Goal: Transaction & Acquisition: Download file/media

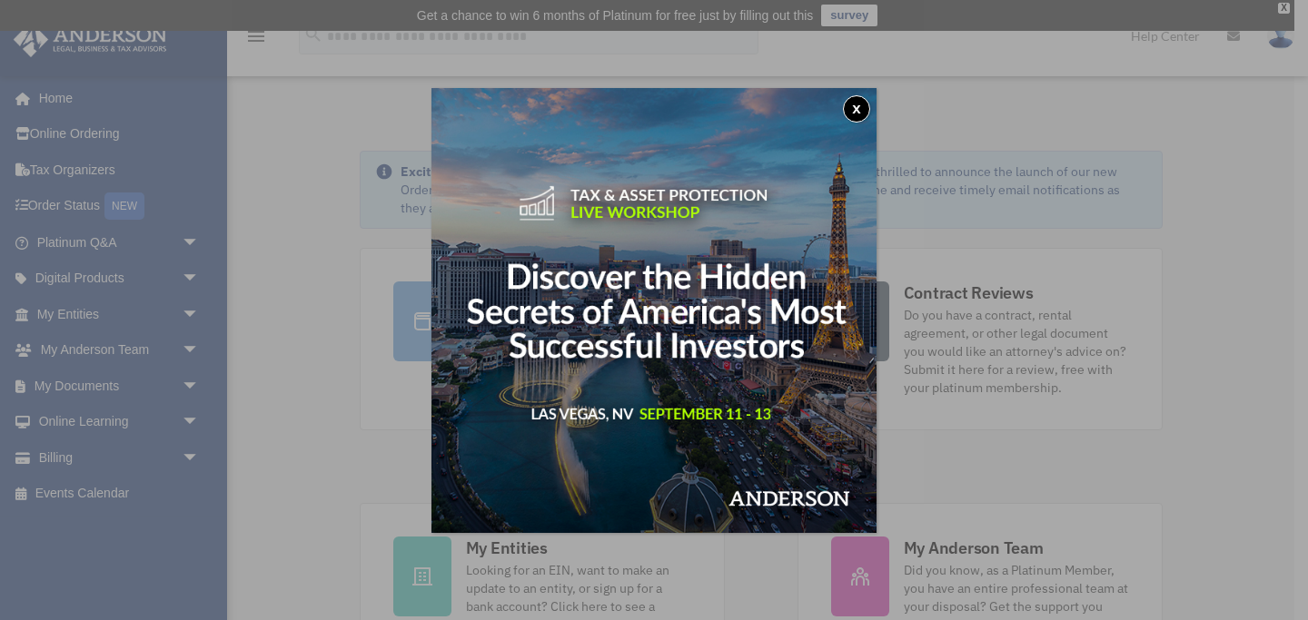
click at [194, 381] on div "x" at bounding box center [654, 310] width 1308 height 620
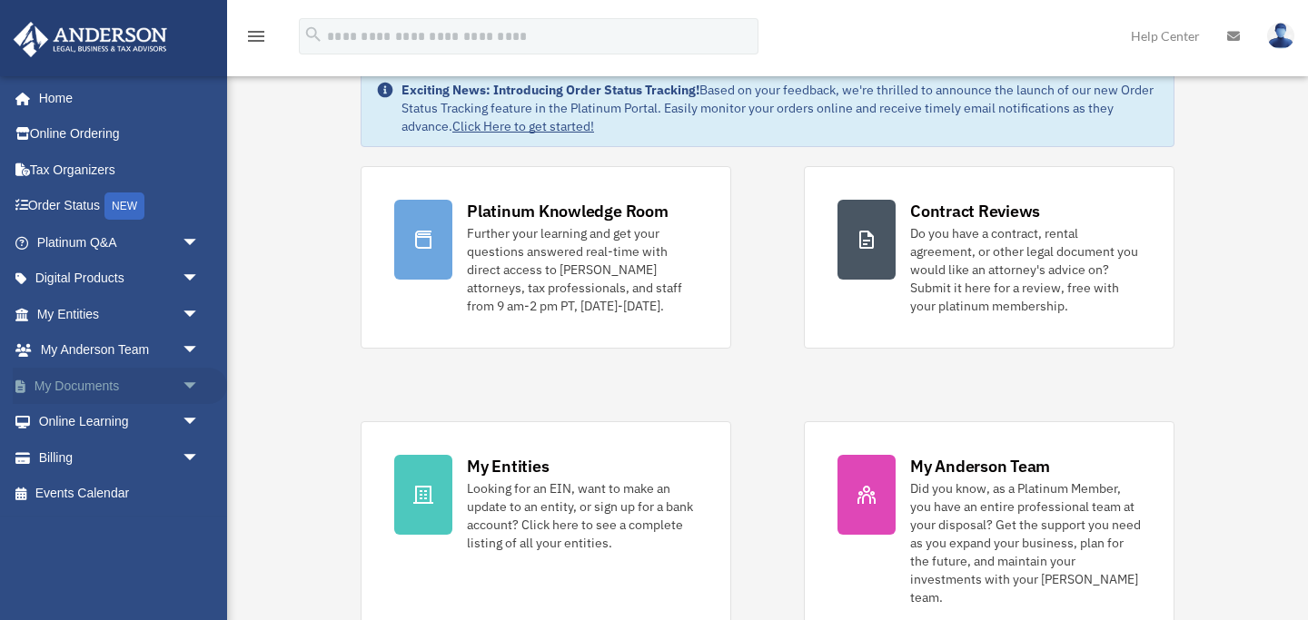
scroll to position [83, 0]
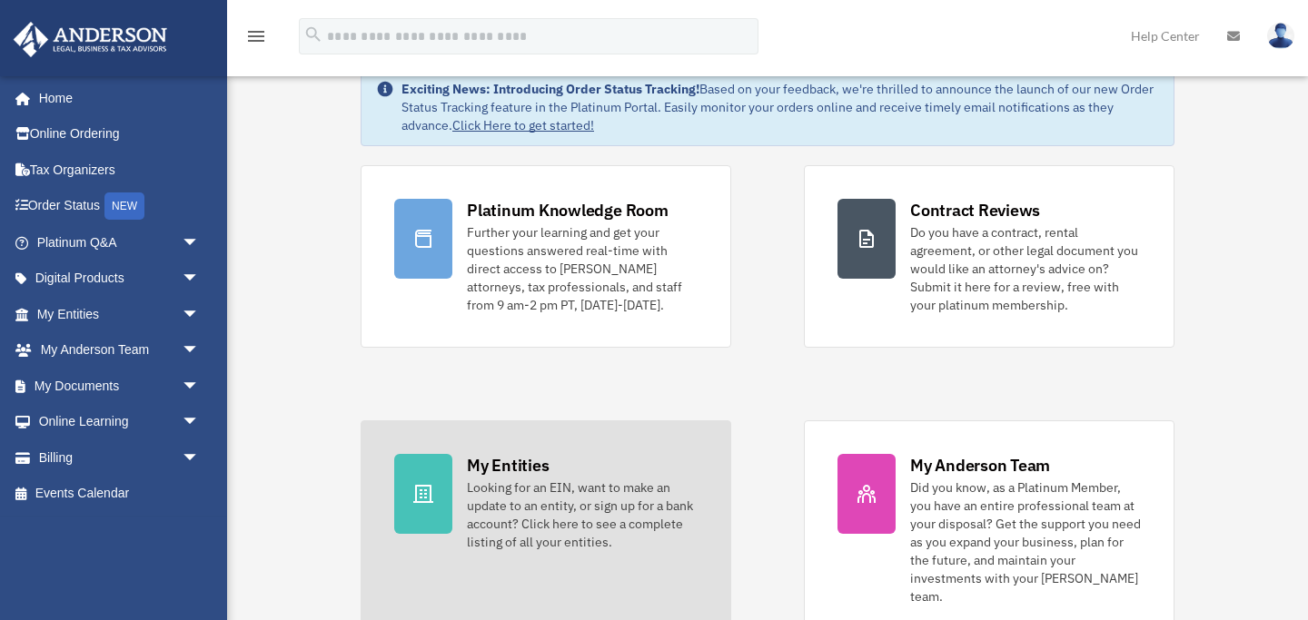
click at [516, 480] on div "Looking for an EIN, want to make an update to an entity, or sign up for a bank …" at bounding box center [582, 515] width 231 height 73
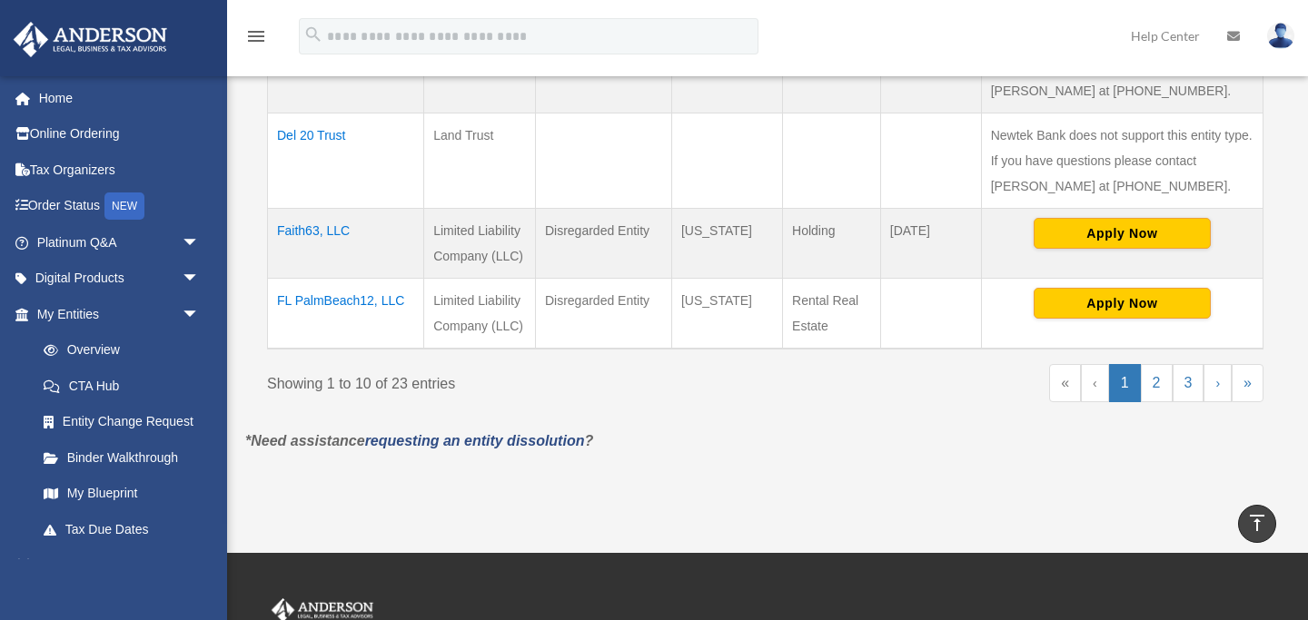
scroll to position [1024, 0]
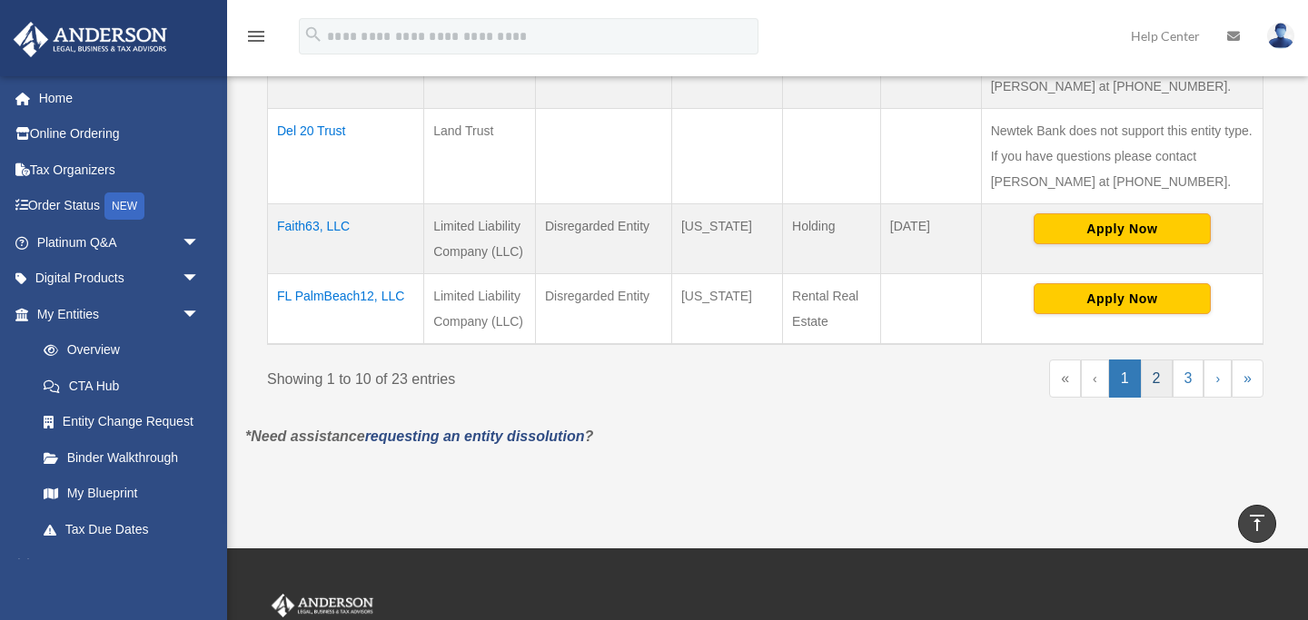
click at [1155, 374] on link "2" at bounding box center [1157, 379] width 32 height 38
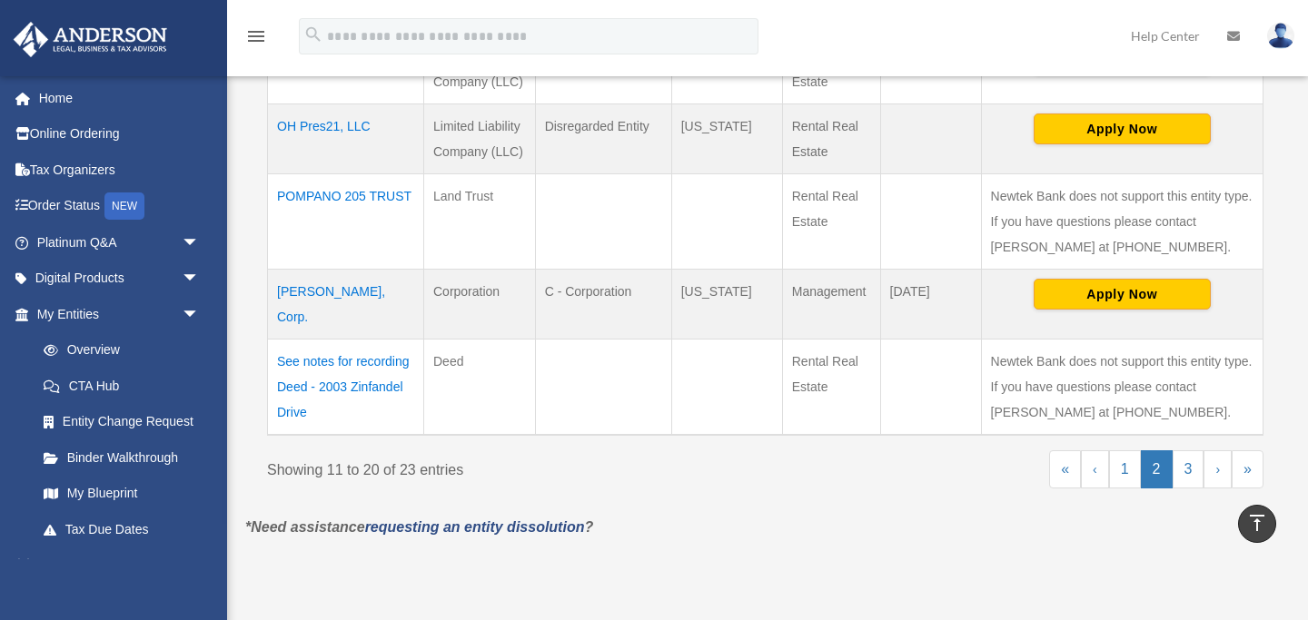
scroll to position [923, 0]
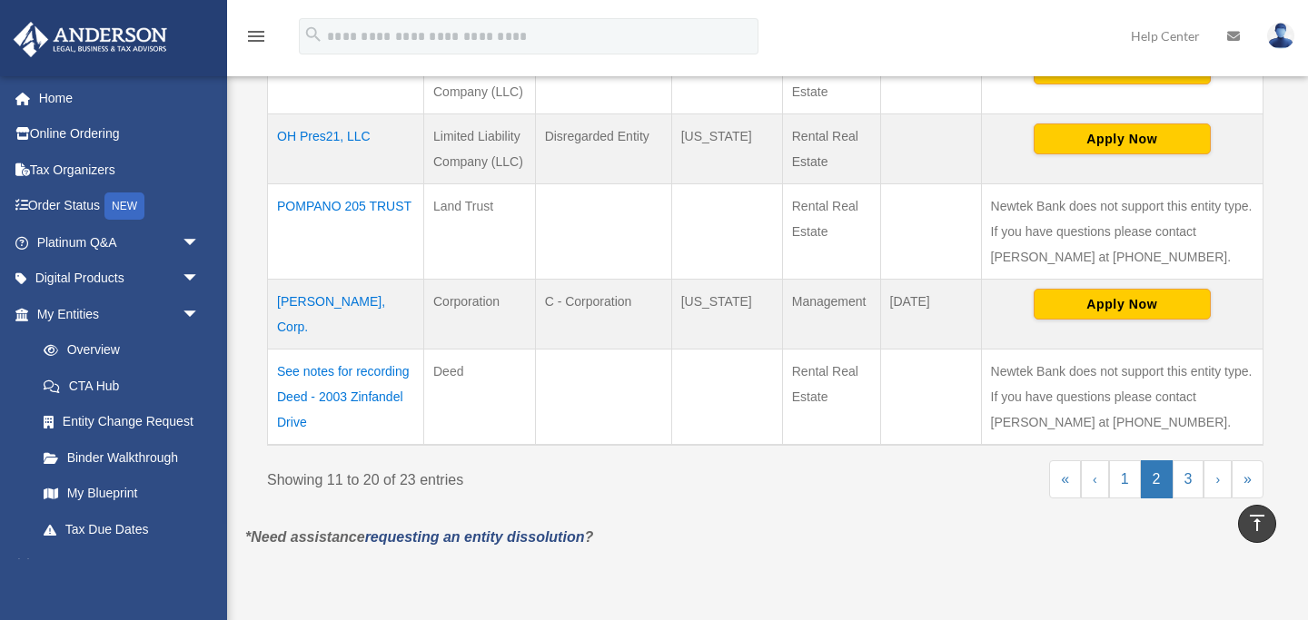
click at [353, 279] on td "[PERSON_NAME], Corp." at bounding box center [346, 314] width 156 height 70
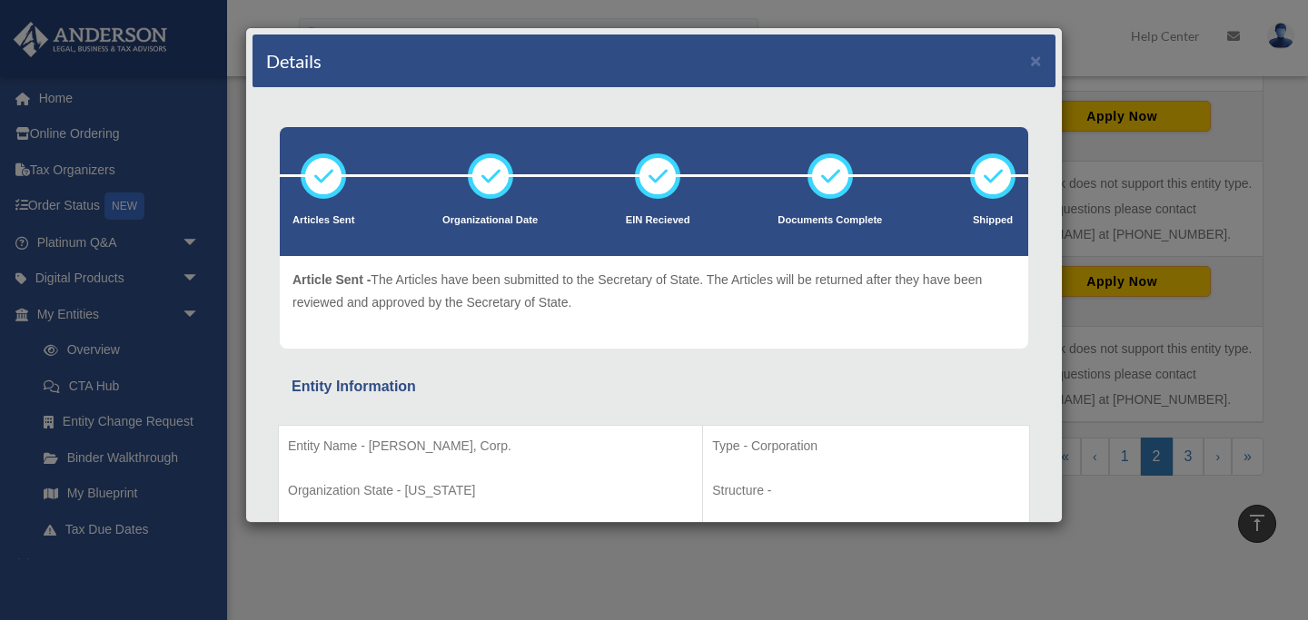
scroll to position [880, 0]
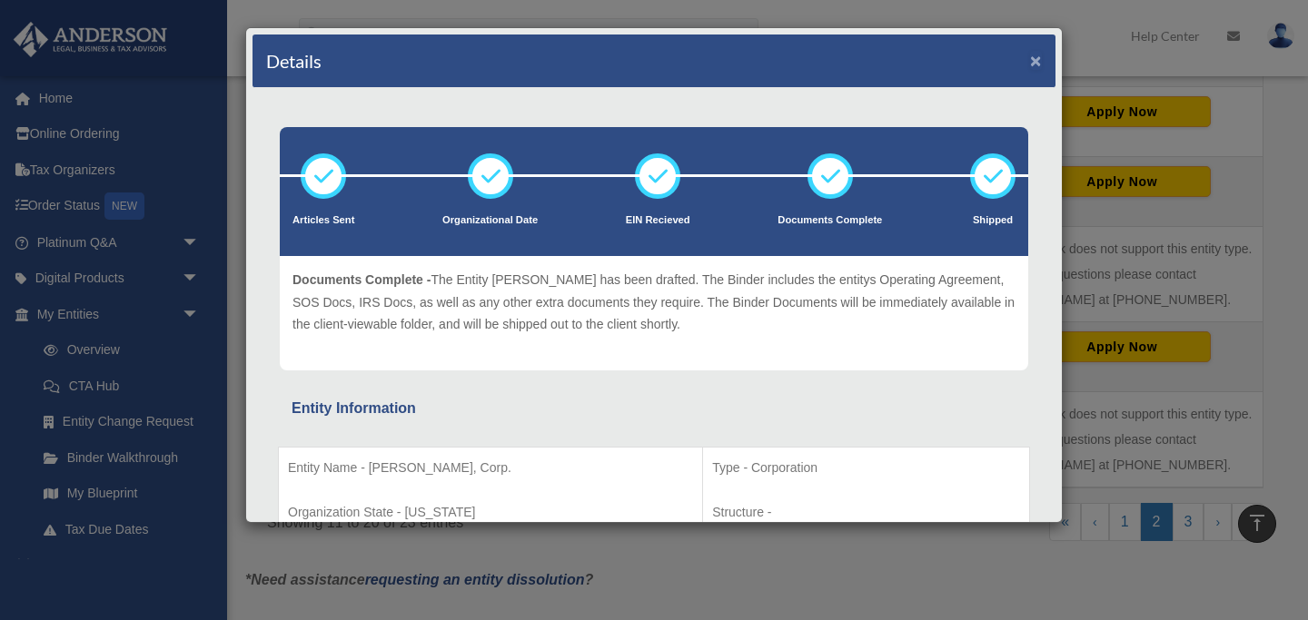
click at [1037, 58] on button "×" at bounding box center [1036, 60] width 12 height 19
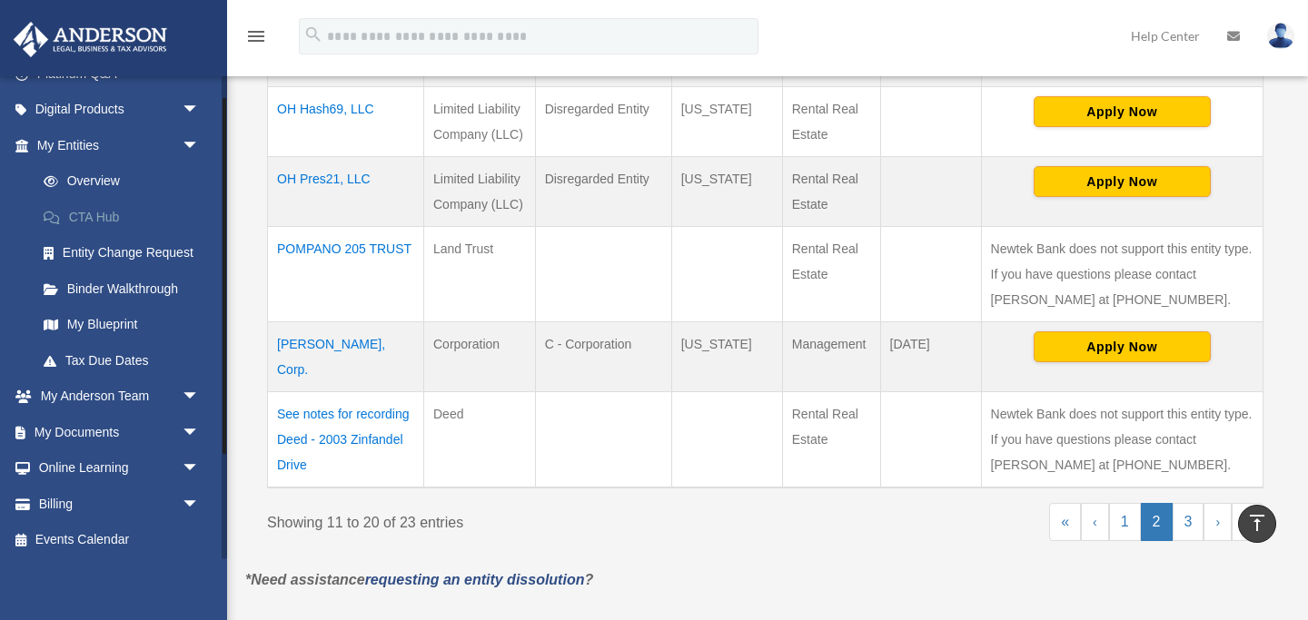
scroll to position [172, 0]
click at [136, 425] on link "My Documents arrow_drop_down" at bounding box center [120, 430] width 214 height 36
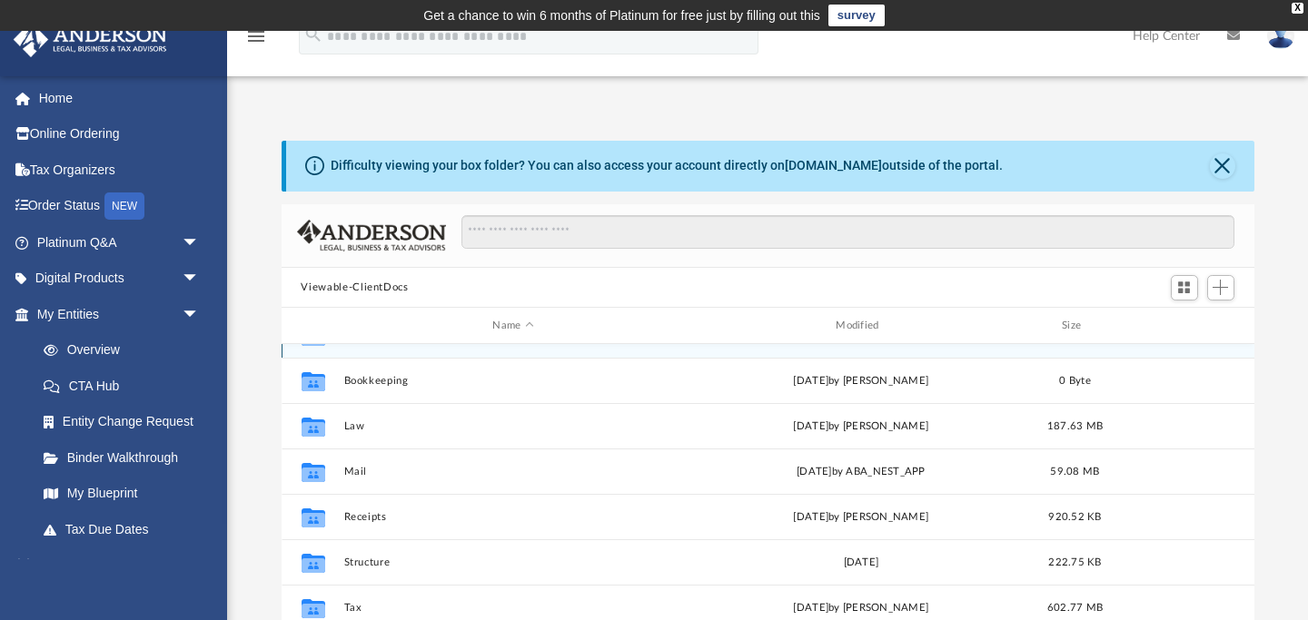
scroll to position [120, 0]
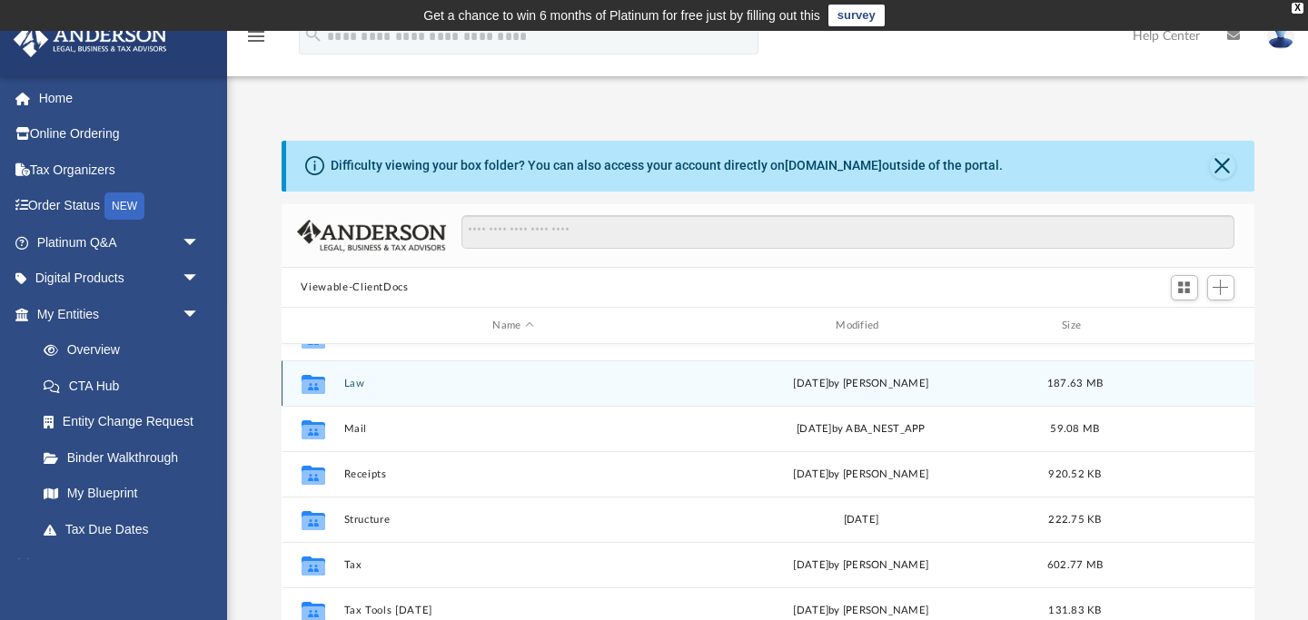
click at [363, 379] on button "Law" at bounding box center [513, 384] width 340 height 12
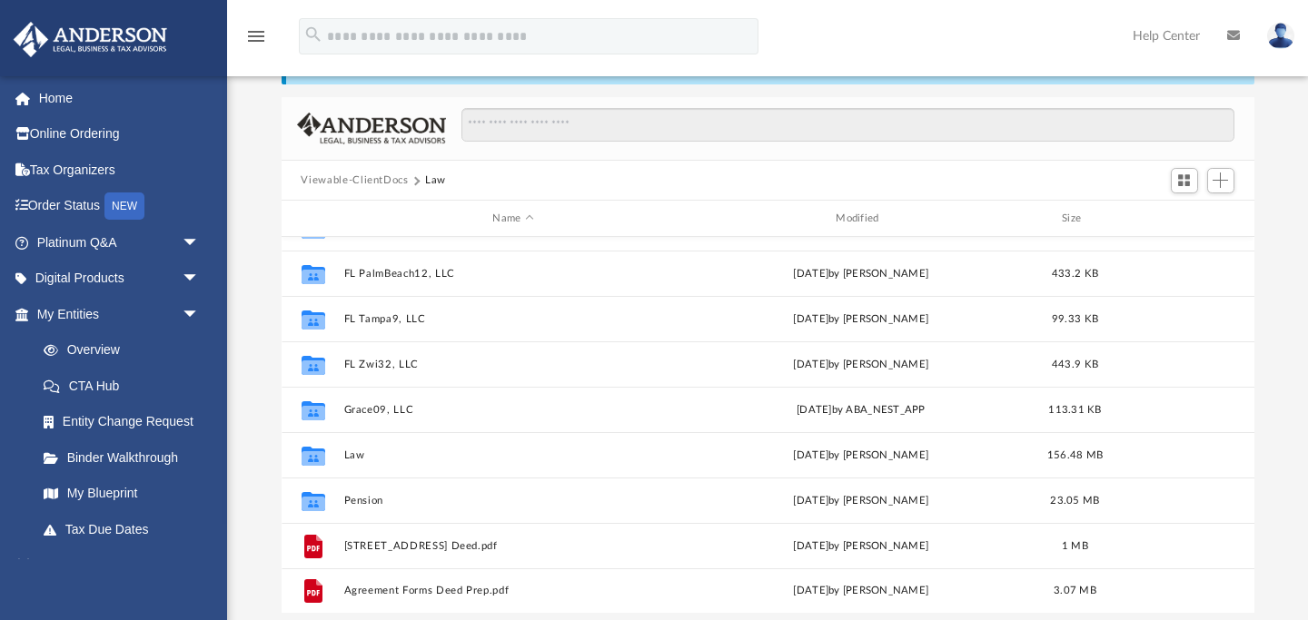
scroll to position [109, 0]
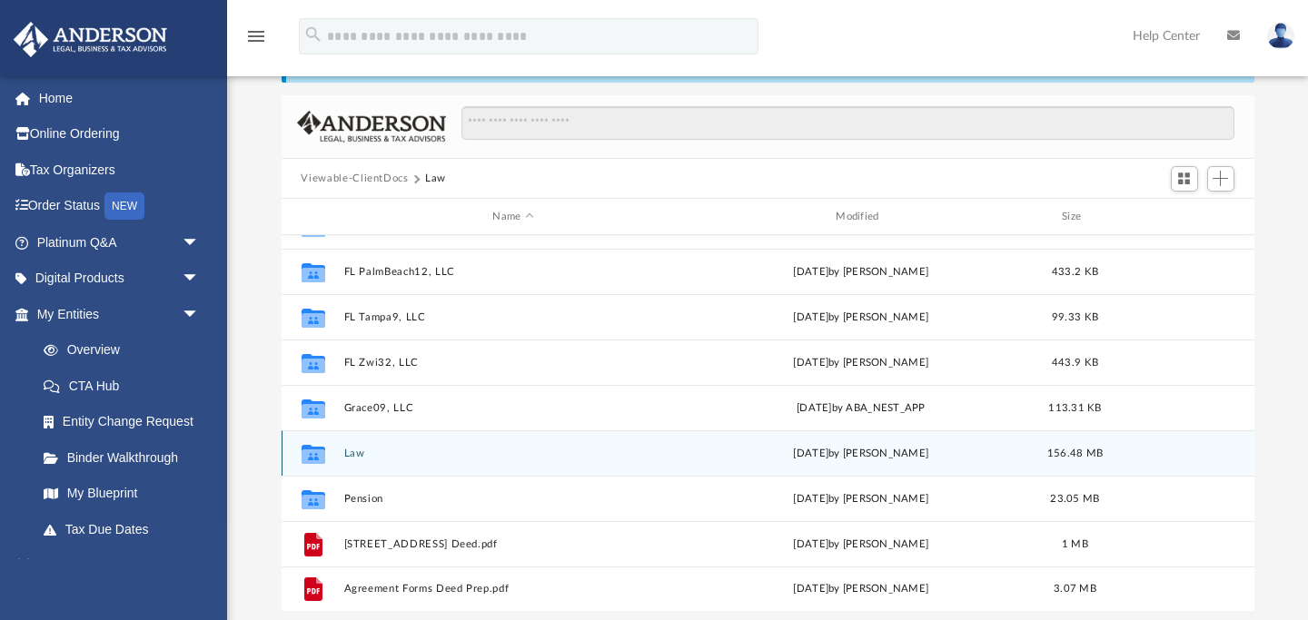
click at [346, 445] on div "Collaborated Folder Law [DATE] by [PERSON_NAME] 156.48 MB" at bounding box center [768, 453] width 973 height 45
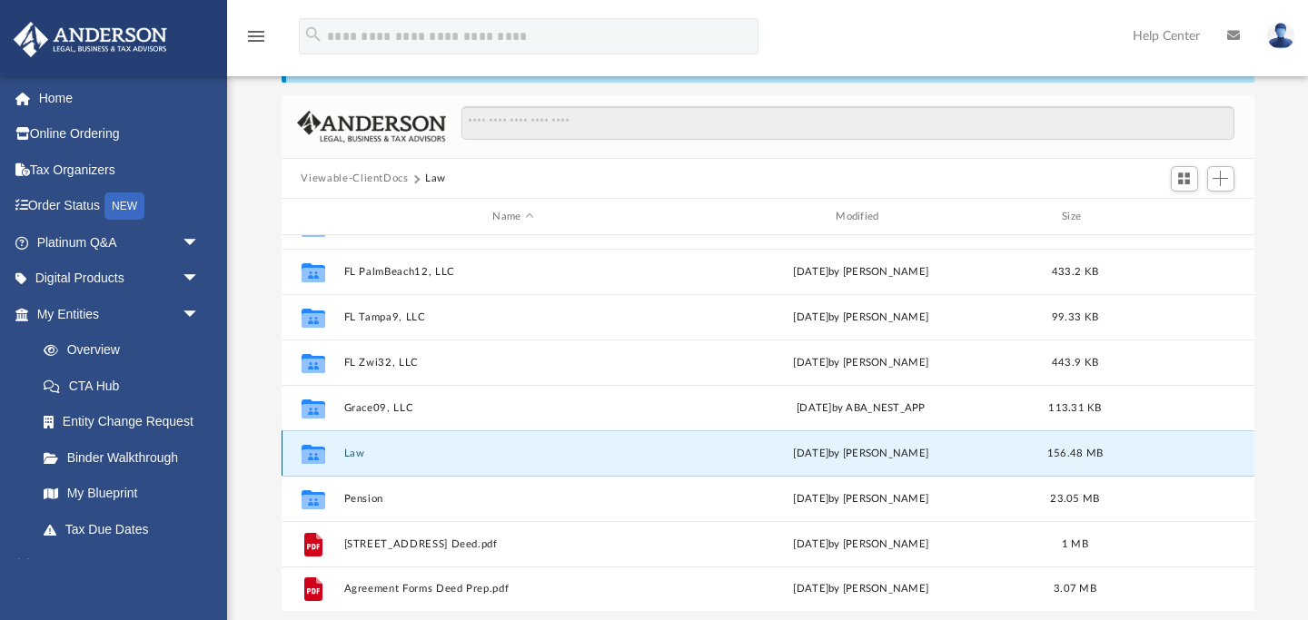
click at [349, 451] on button "Law" at bounding box center [513, 454] width 340 height 12
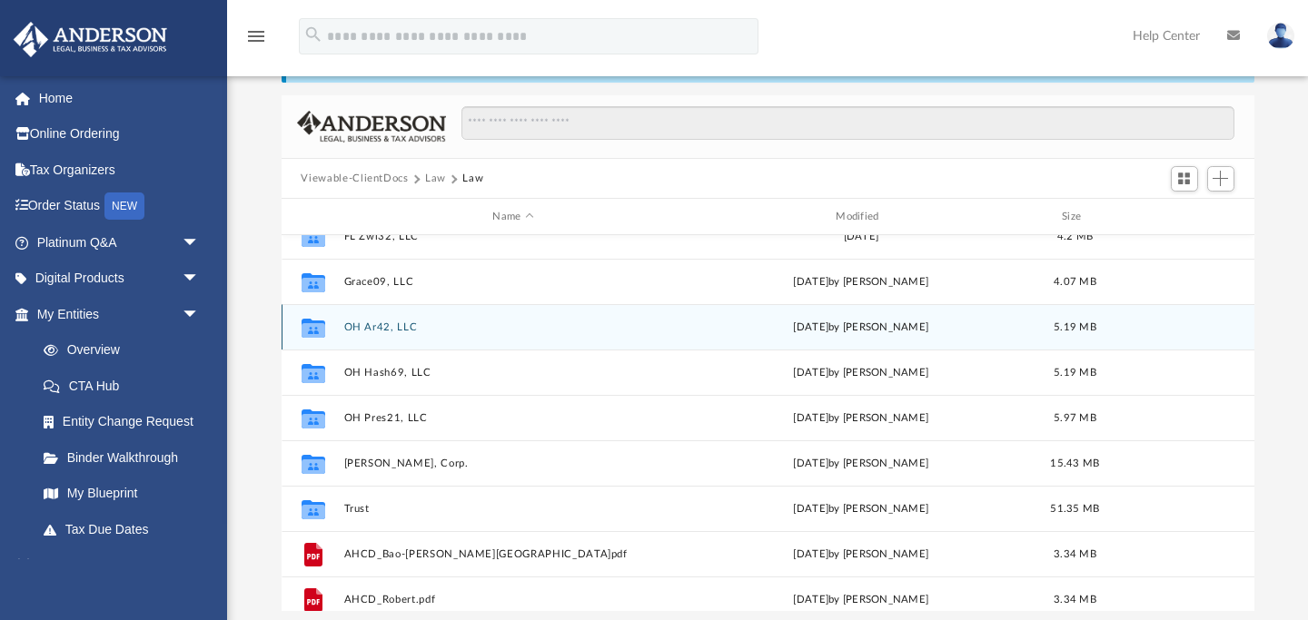
scroll to position [341, 0]
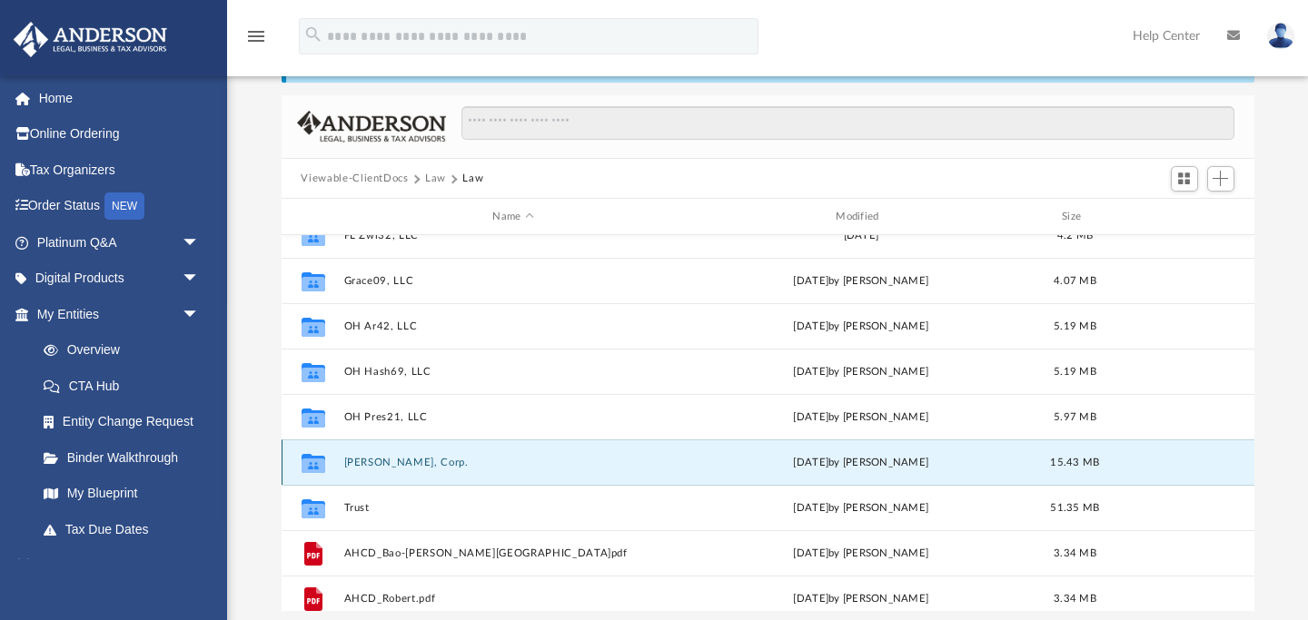
click at [352, 461] on button "[PERSON_NAME], Corp." at bounding box center [513, 463] width 340 height 12
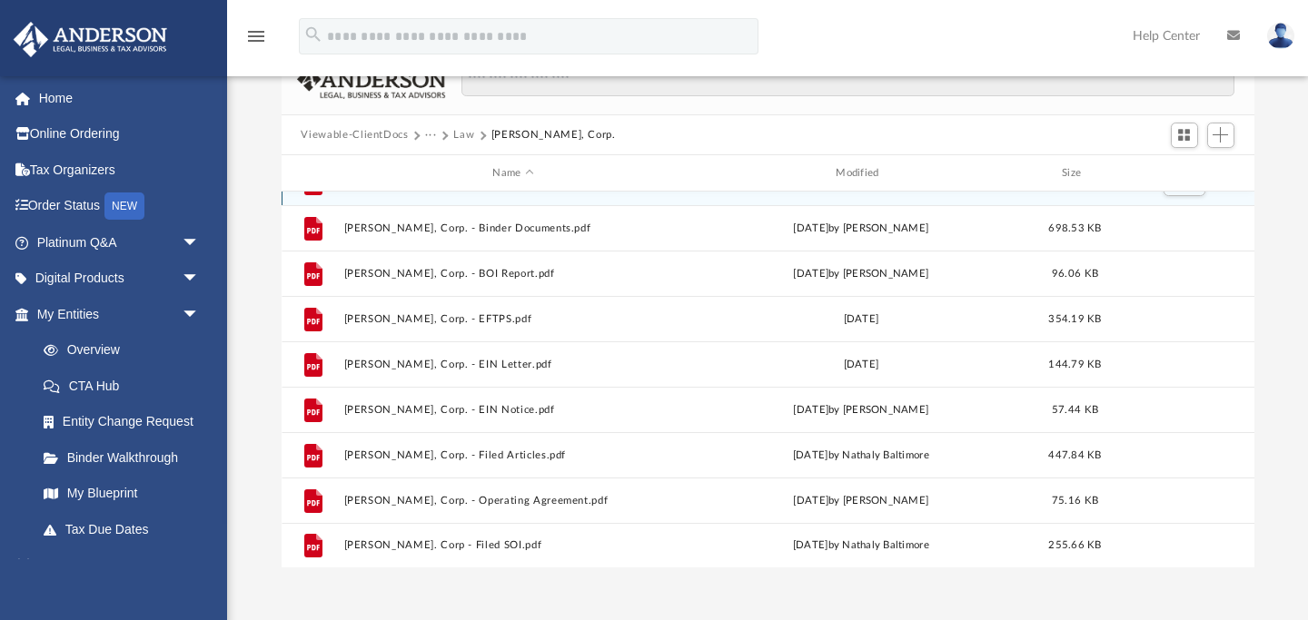
scroll to position [157, 0]
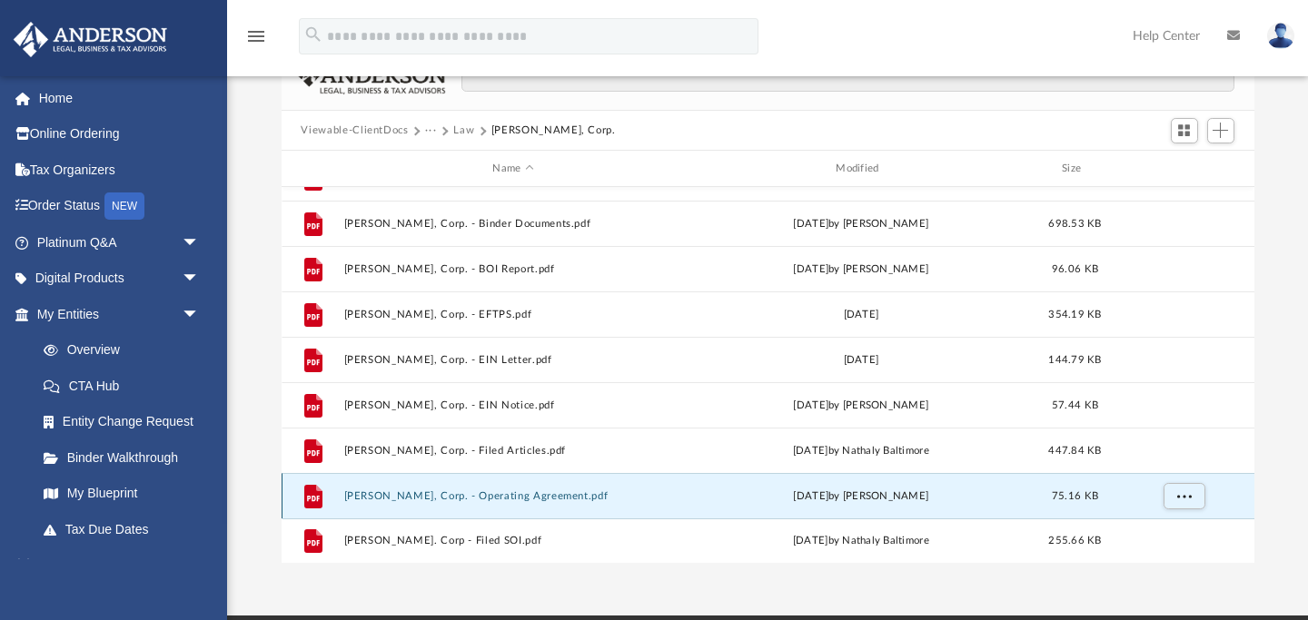
click at [476, 494] on button "RP Maga, Corp. - Operating Agreement.pdf" at bounding box center [513, 497] width 340 height 12
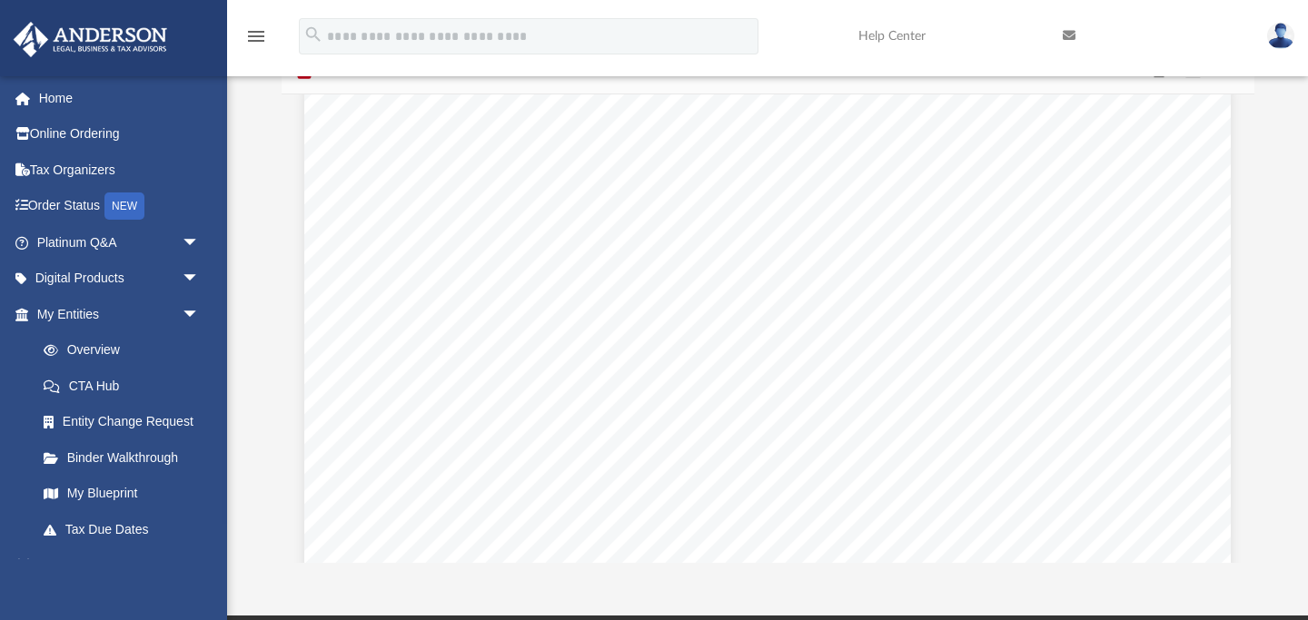
scroll to position [0, 0]
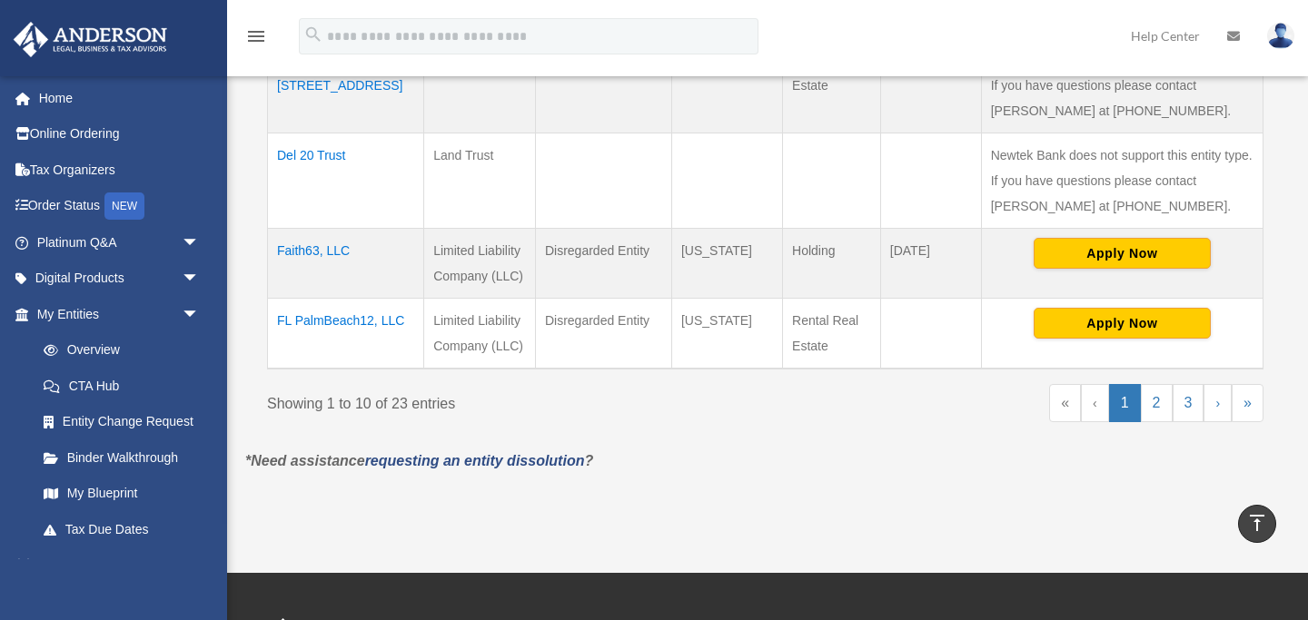
scroll to position [994, 0]
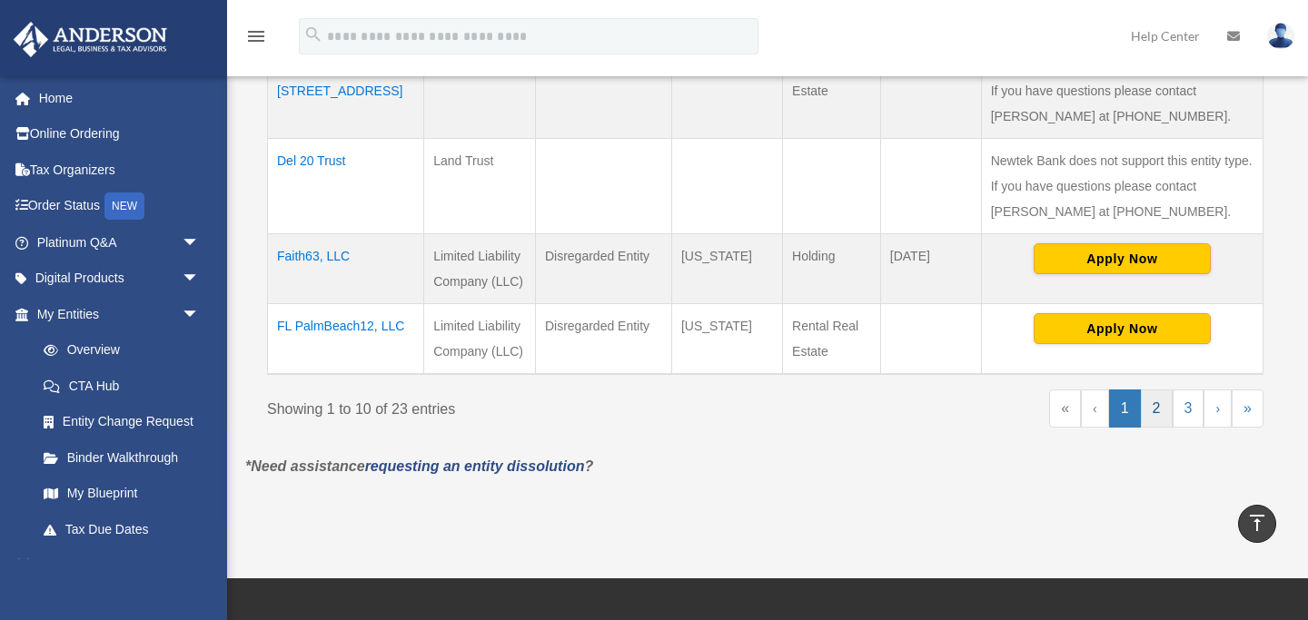
click at [1162, 407] on link "2" at bounding box center [1157, 409] width 32 height 38
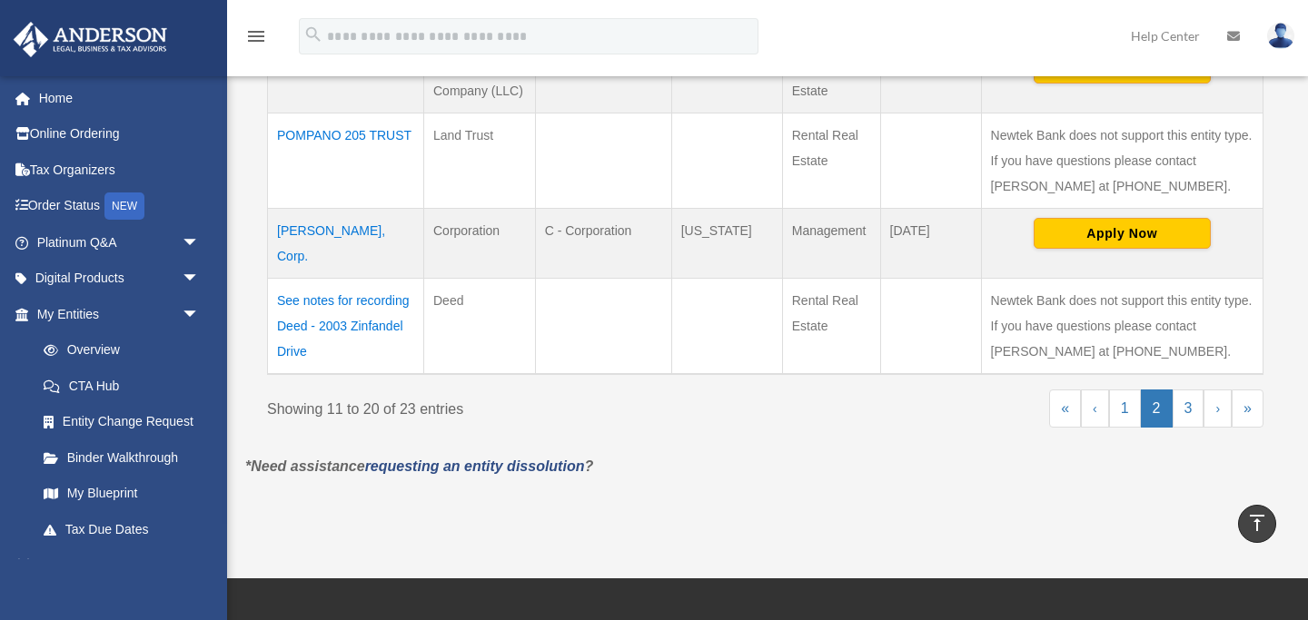
click at [361, 213] on td "[PERSON_NAME], Corp." at bounding box center [346, 243] width 156 height 70
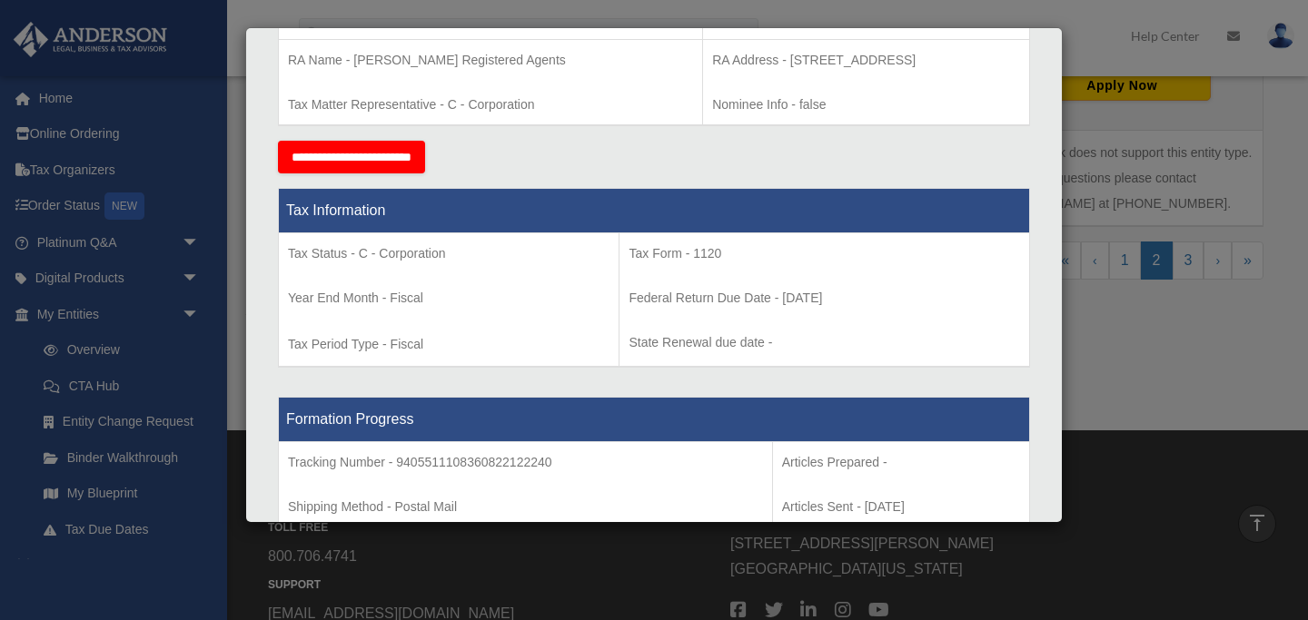
scroll to position [1187, 0]
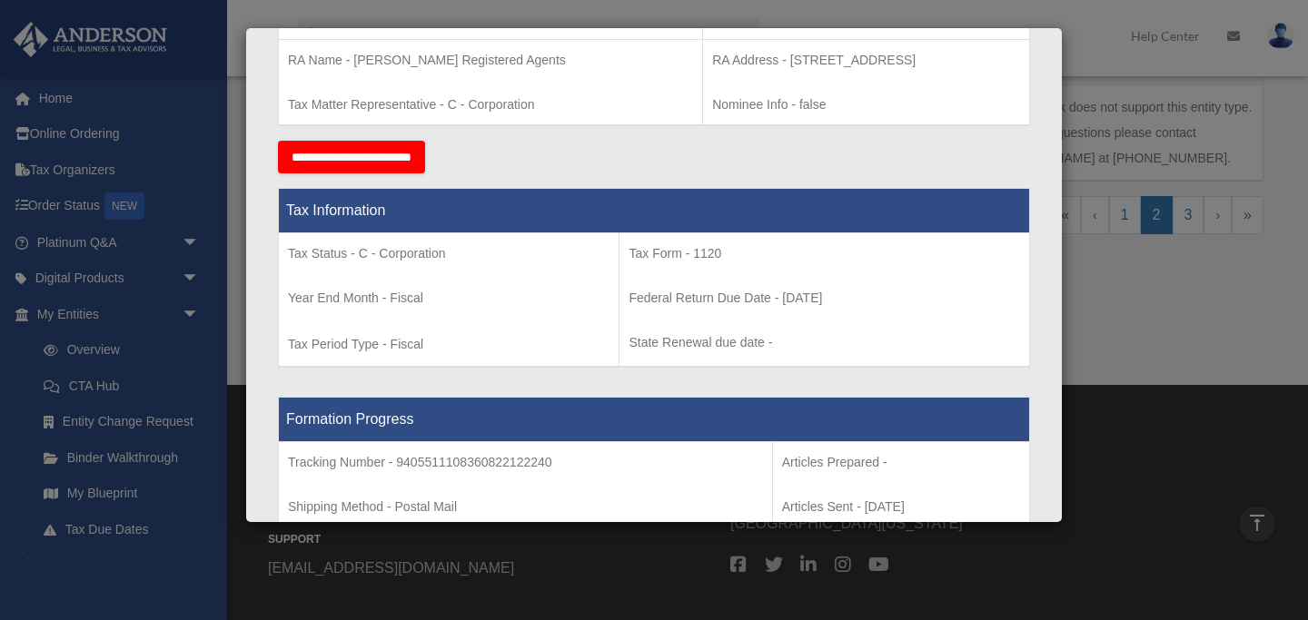
click at [233, 291] on div "Details × Articles Sent Organizational Date" at bounding box center [654, 310] width 1308 height 620
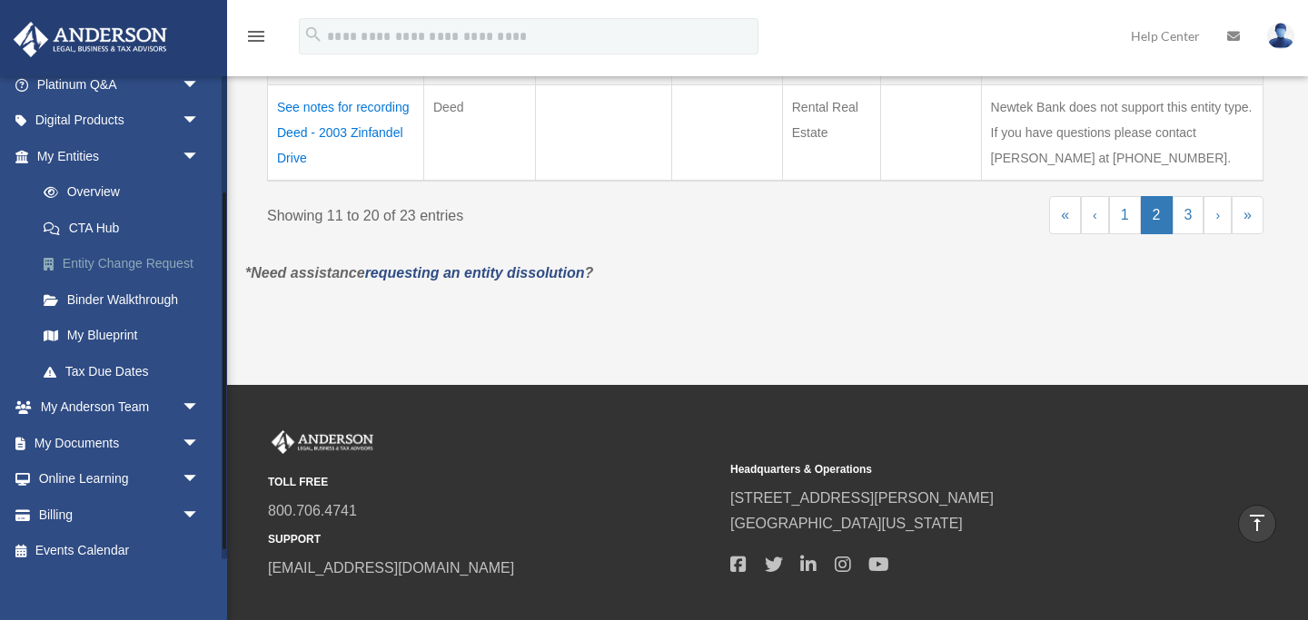
scroll to position [161, 0]
click at [151, 443] on link "My Documents arrow_drop_down" at bounding box center [120, 440] width 214 height 36
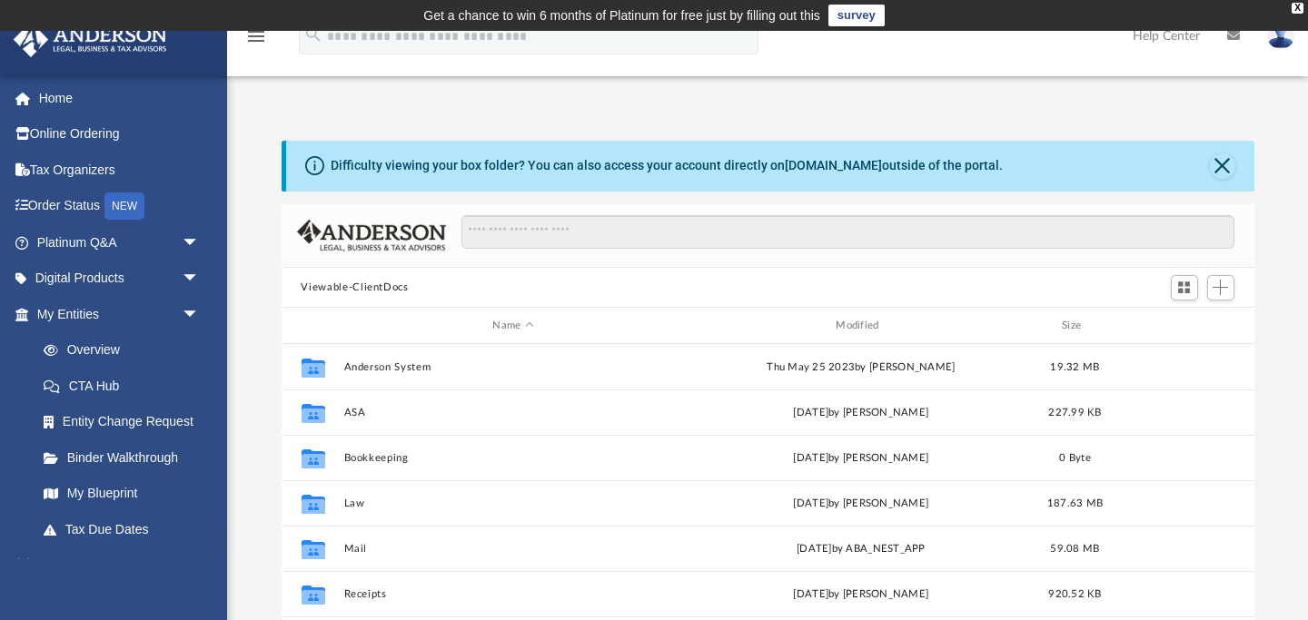
scroll to position [412, 973]
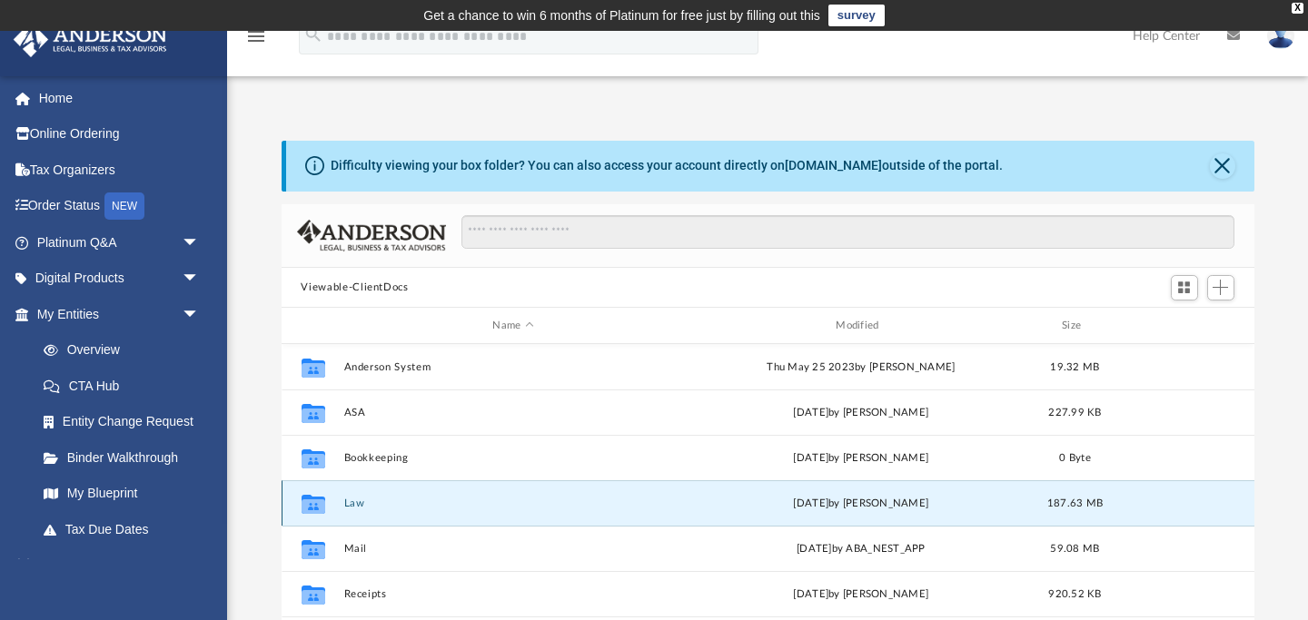
click at [366, 501] on button "Law" at bounding box center [513, 504] width 340 height 12
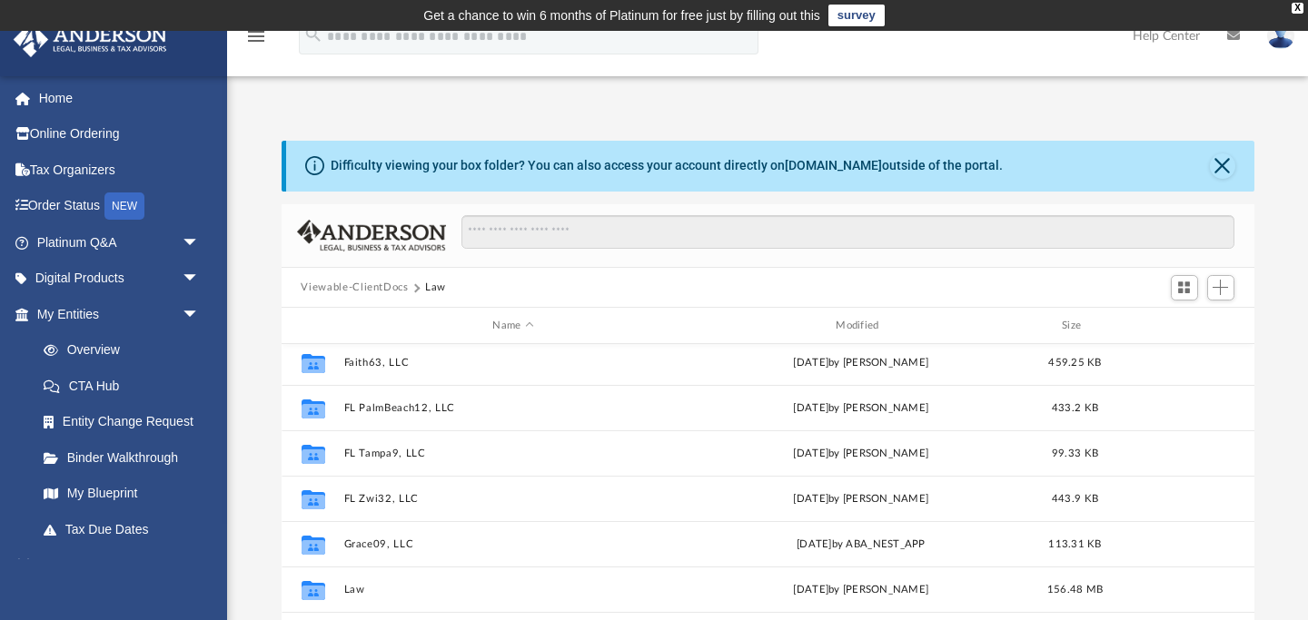
scroll to position [190, 0]
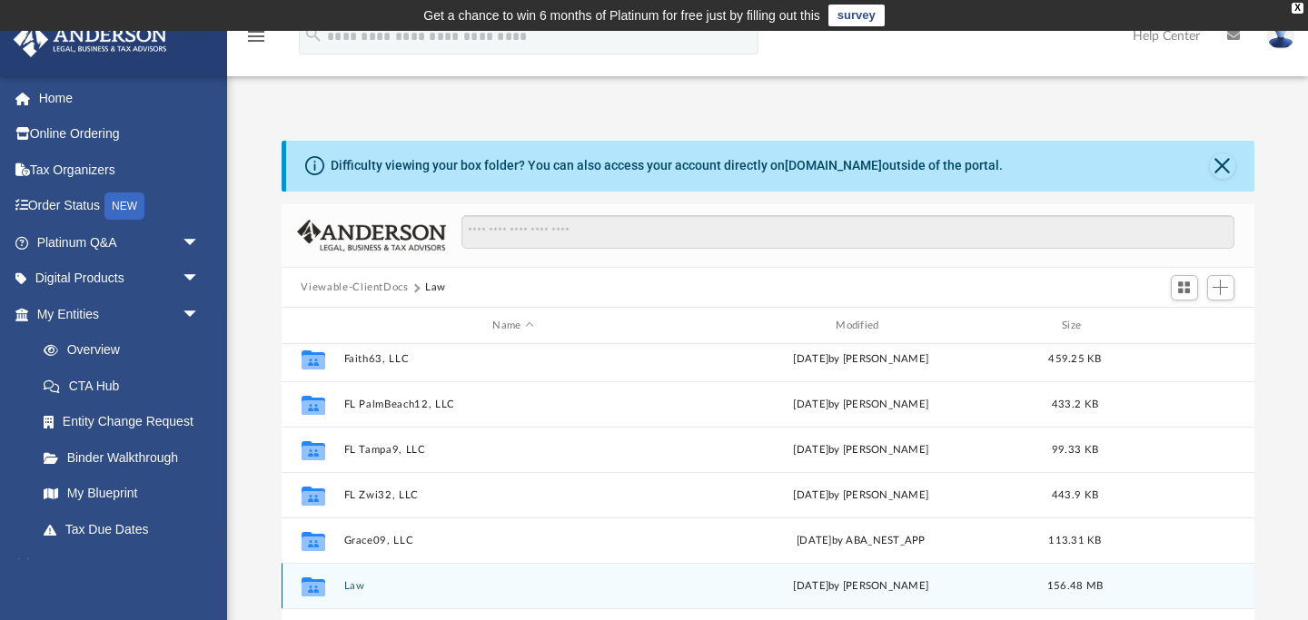
click at [347, 586] on button "Law" at bounding box center [513, 586] width 340 height 12
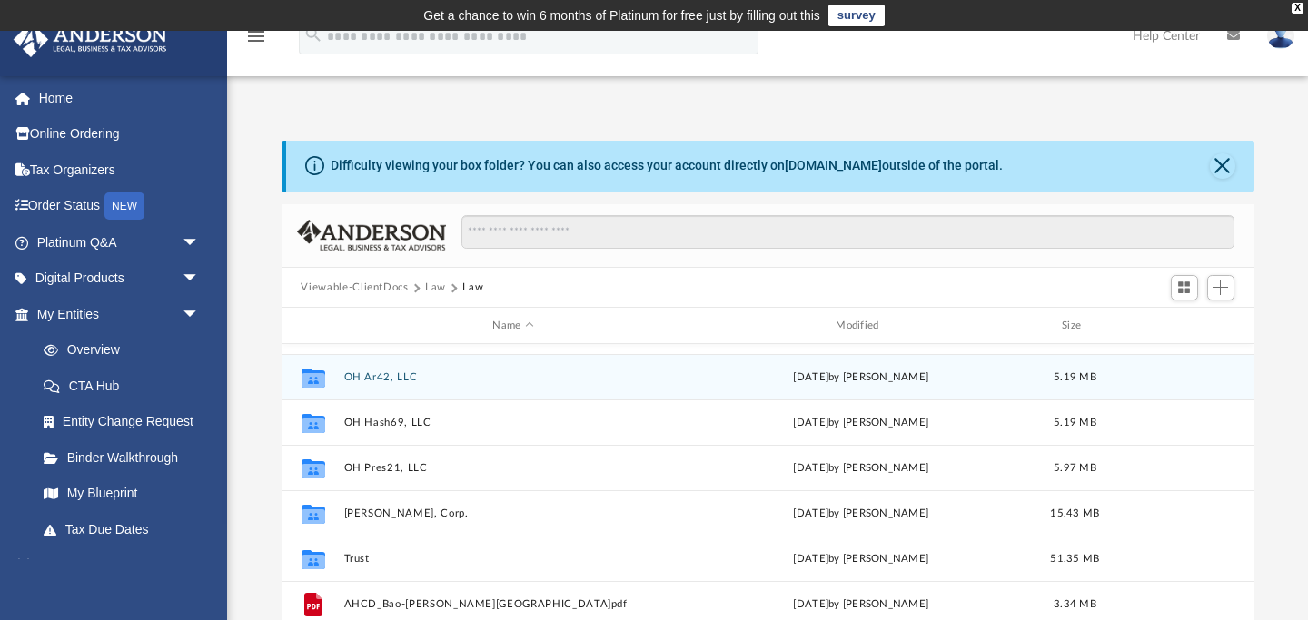
scroll to position [407, 0]
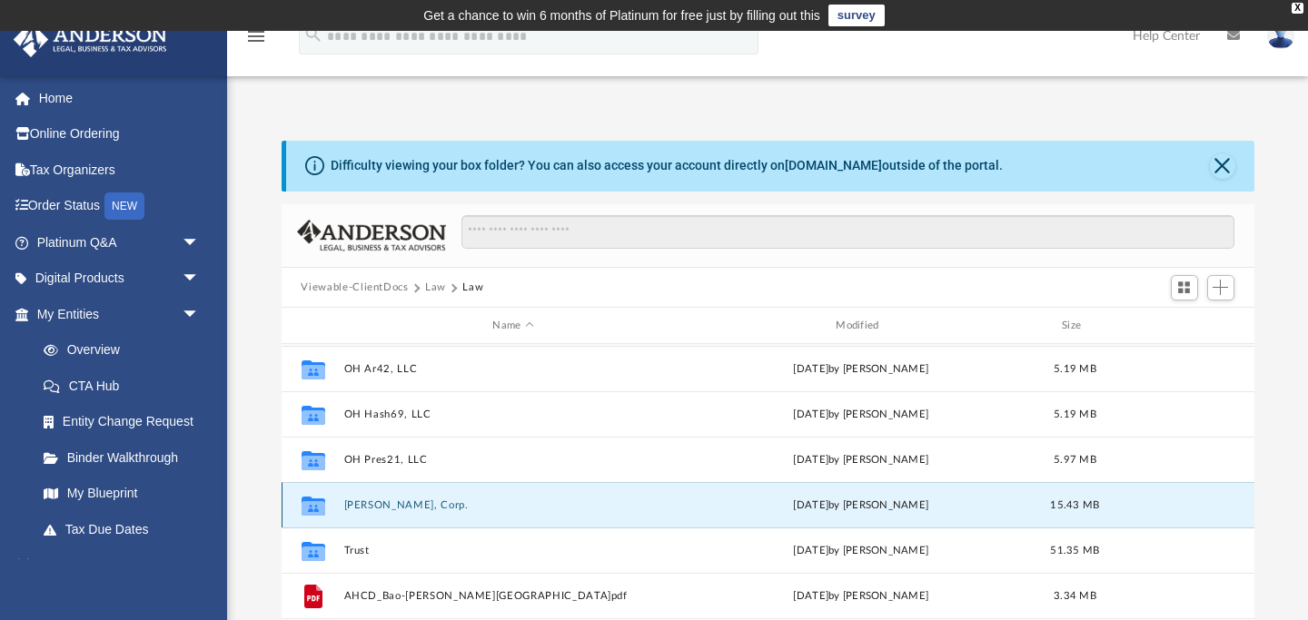
click at [399, 504] on button "[PERSON_NAME], Corp." at bounding box center [513, 506] width 340 height 12
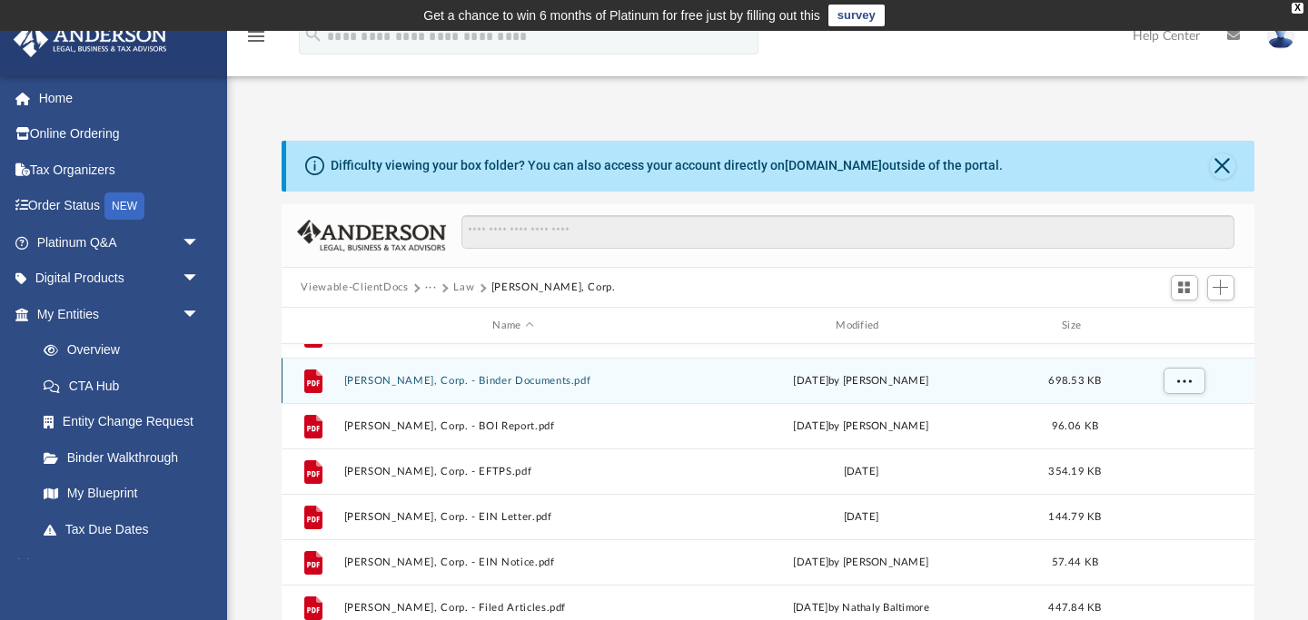
scroll to position [0, 0]
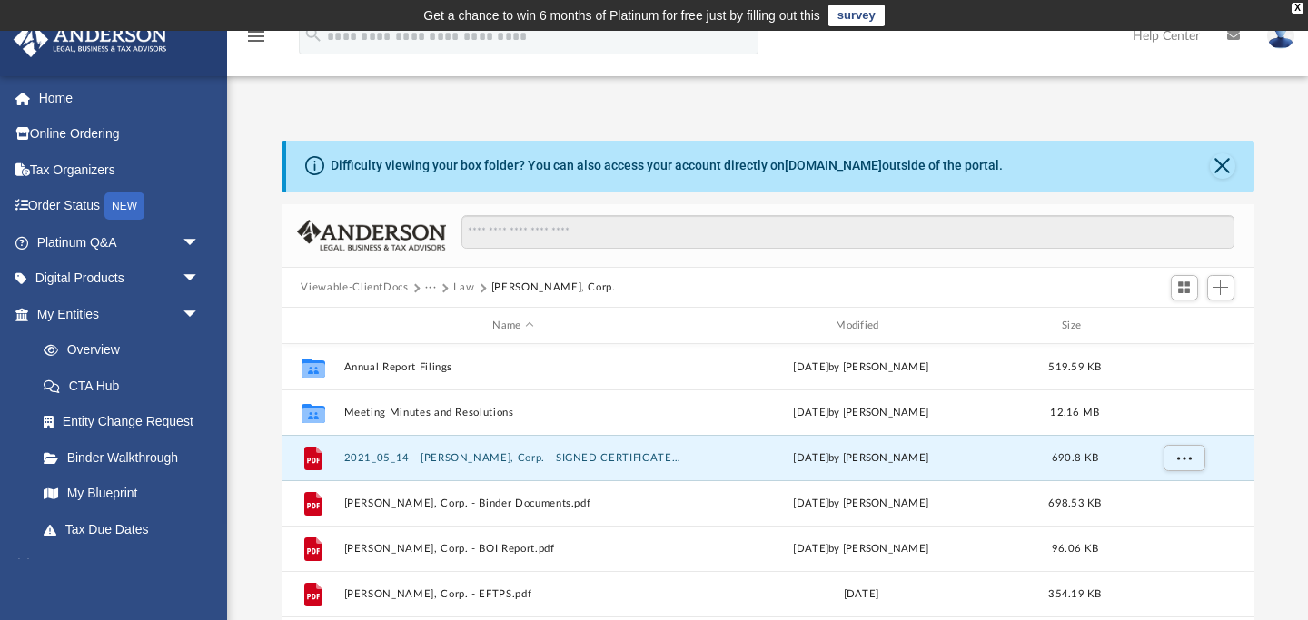
click at [453, 453] on button "2021_05_14 - RP Maga, Corp. - SIGNED CERTIFICATES.pdf" at bounding box center [513, 458] width 340 height 12
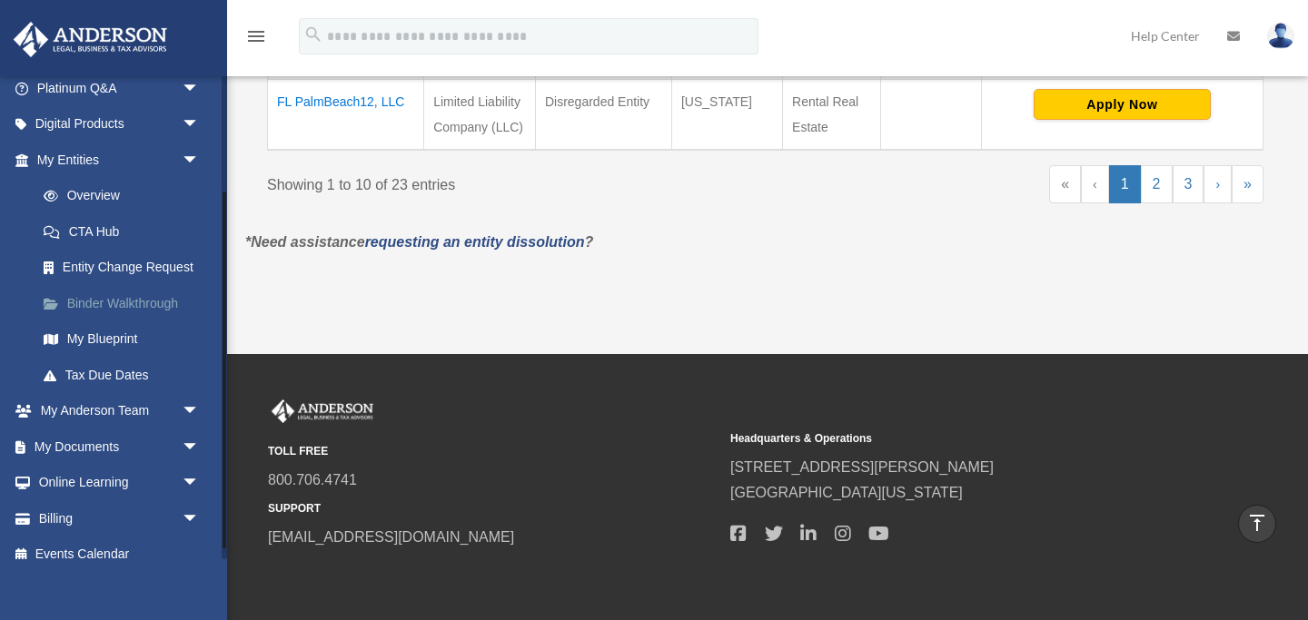
scroll to position [157, 0]
click at [163, 445] on link "My Documents arrow_drop_down" at bounding box center [120, 444] width 214 height 36
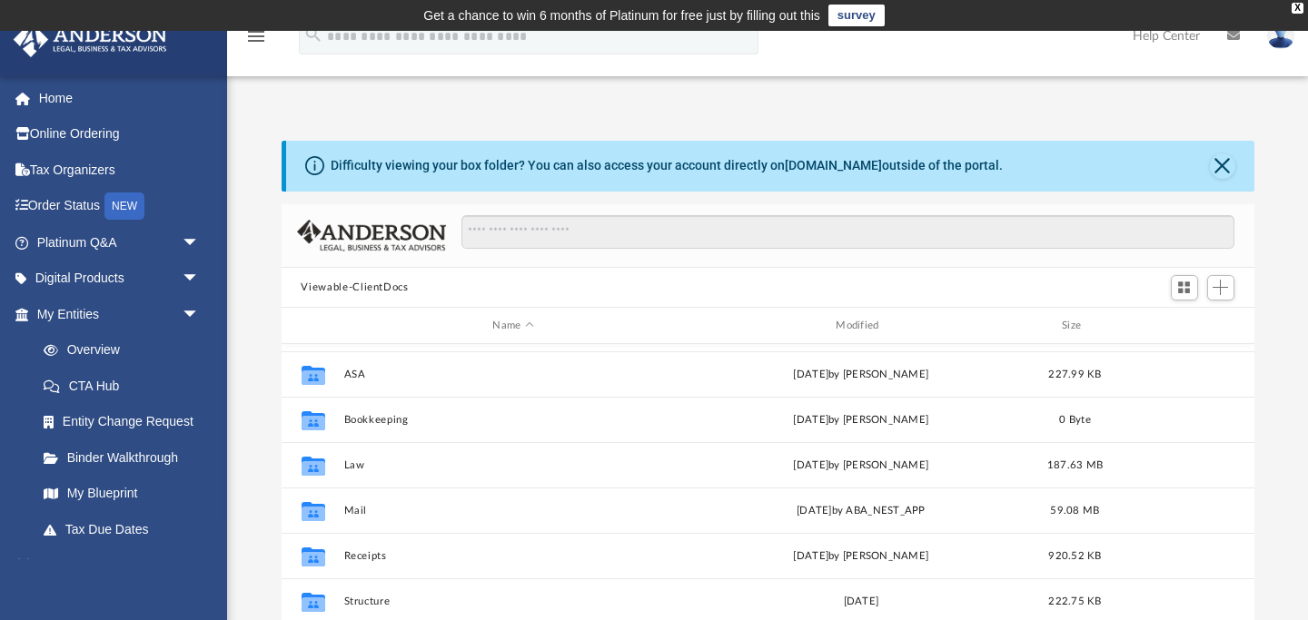
scroll to position [37, 0]
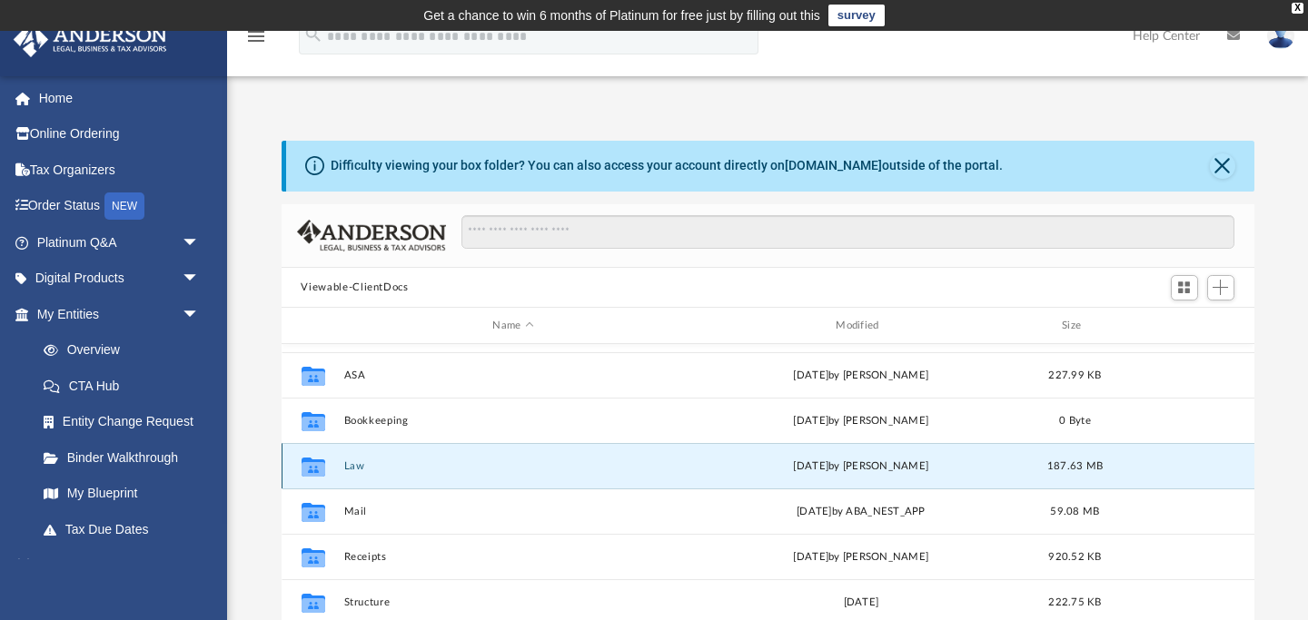
click at [352, 466] on button "Law" at bounding box center [513, 467] width 340 height 12
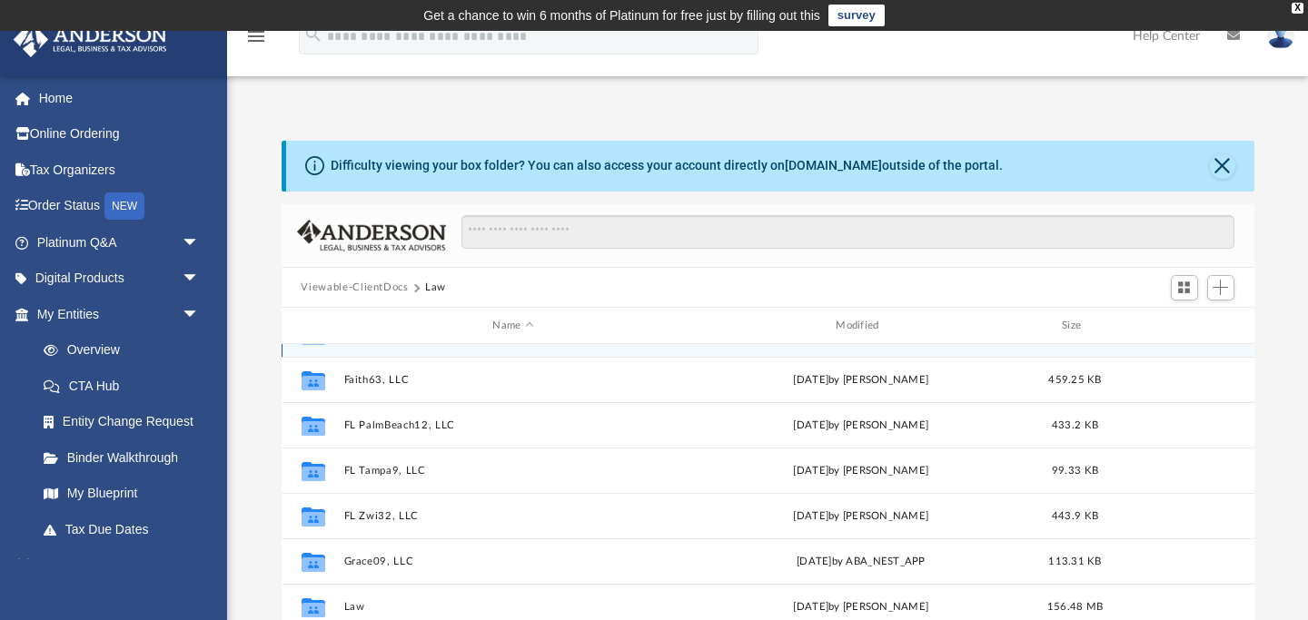
scroll to position [213, 0]
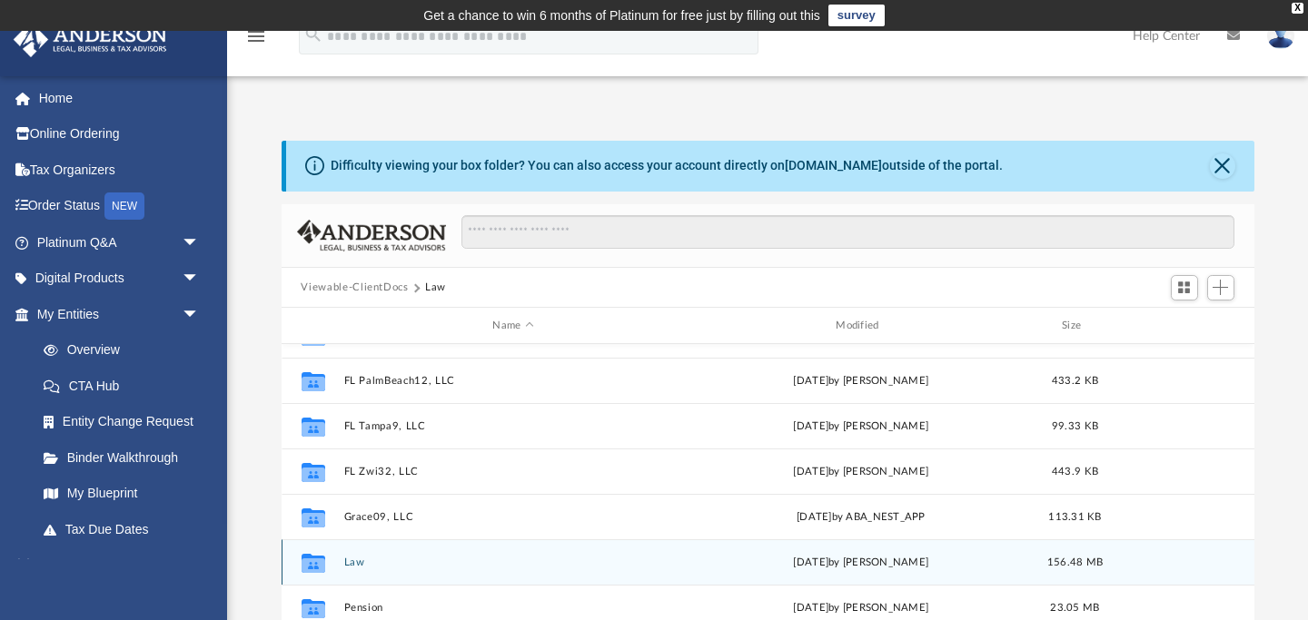
click at [356, 569] on div "Collaborated Folder Law [DATE] by [PERSON_NAME] 156.48 MB" at bounding box center [768, 562] width 973 height 45
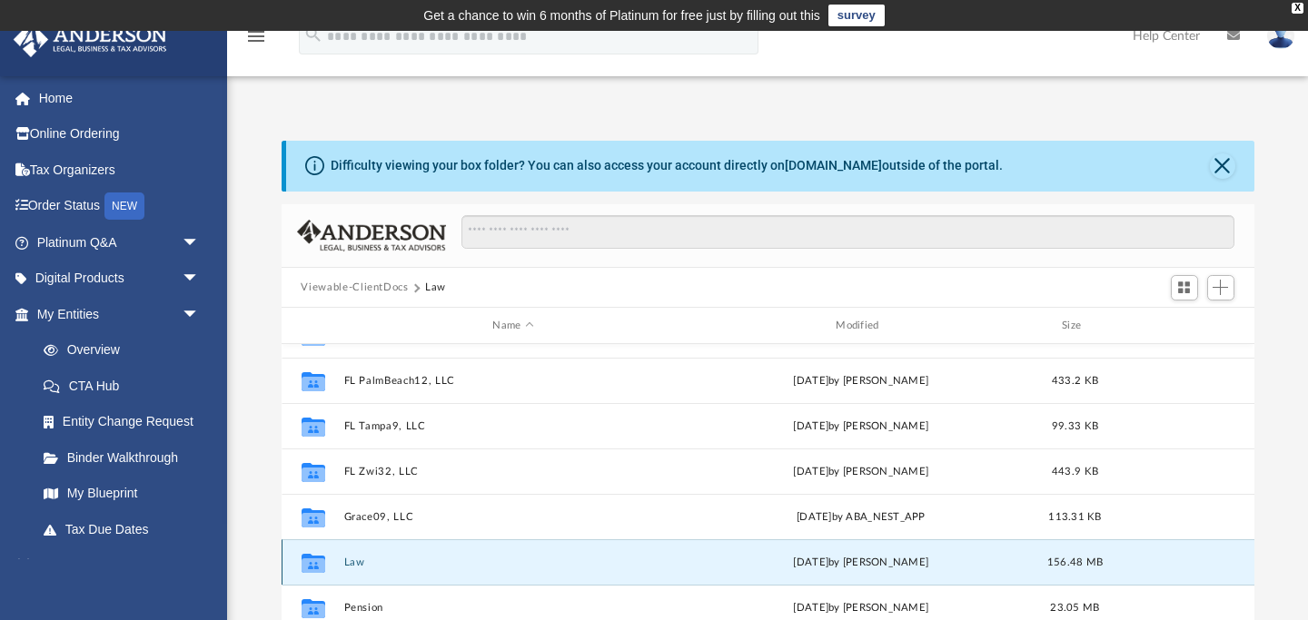
click at [358, 563] on button "Law" at bounding box center [513, 563] width 340 height 12
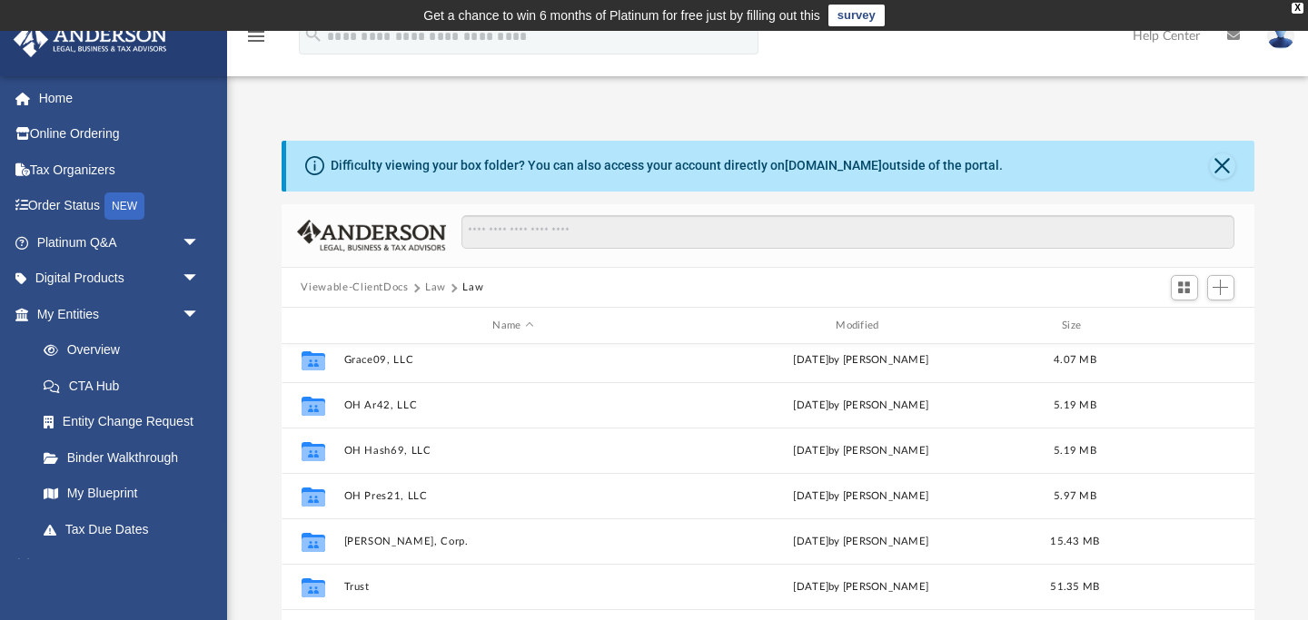
scroll to position [372, 0]
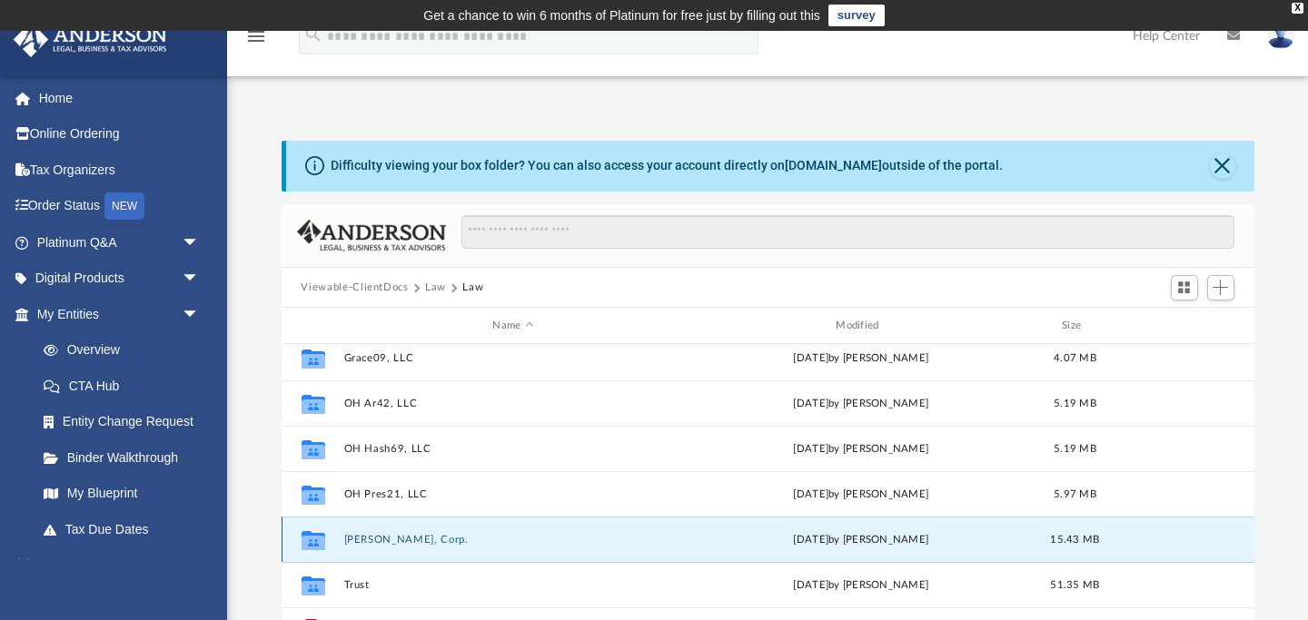
click at [425, 540] on button "[PERSON_NAME], Corp." at bounding box center [513, 540] width 340 height 12
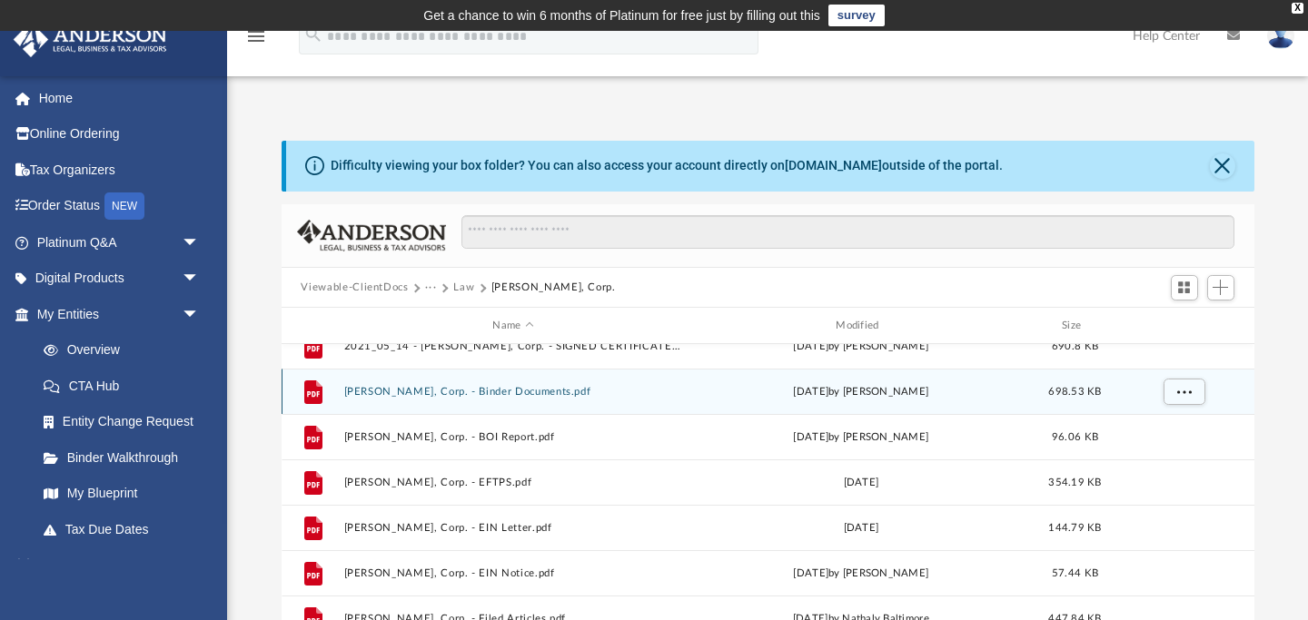
scroll to position [113, 0]
click at [531, 400] on div "File [PERSON_NAME], Corp. - Binder Documents.pdf [DATE] by [PERSON_NAME] 698.53…" at bounding box center [768, 390] width 973 height 45
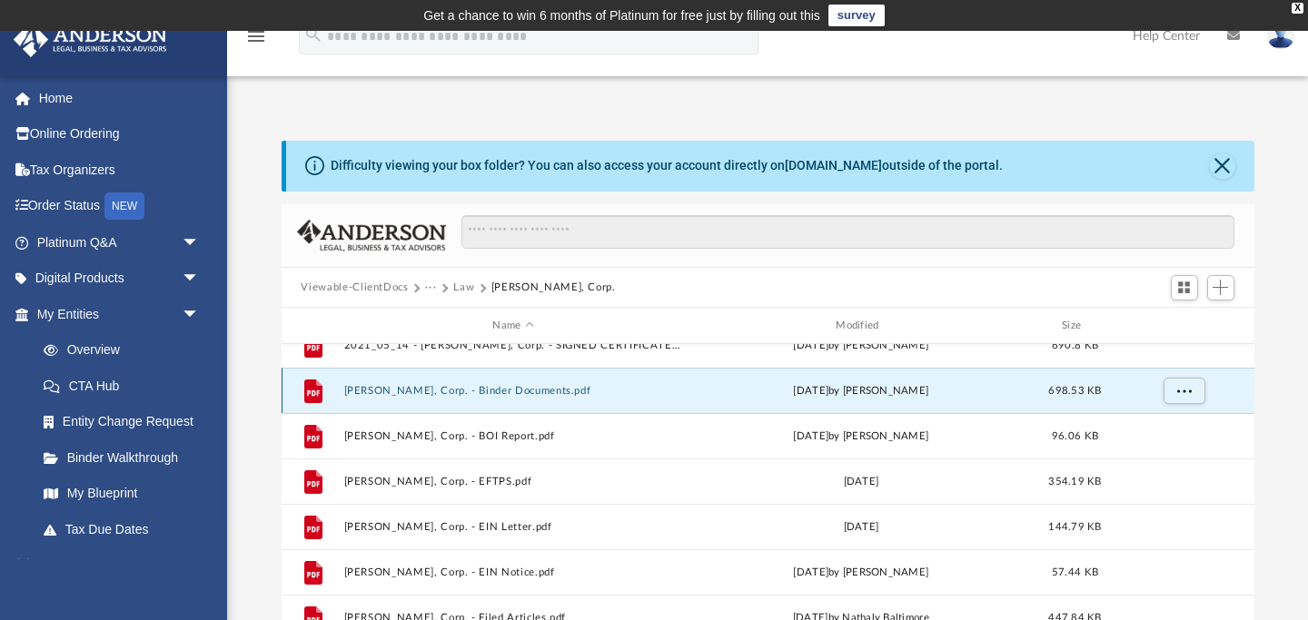
click at [540, 395] on button "[PERSON_NAME], Corp. - Binder Documents.pdf" at bounding box center [513, 391] width 340 height 12
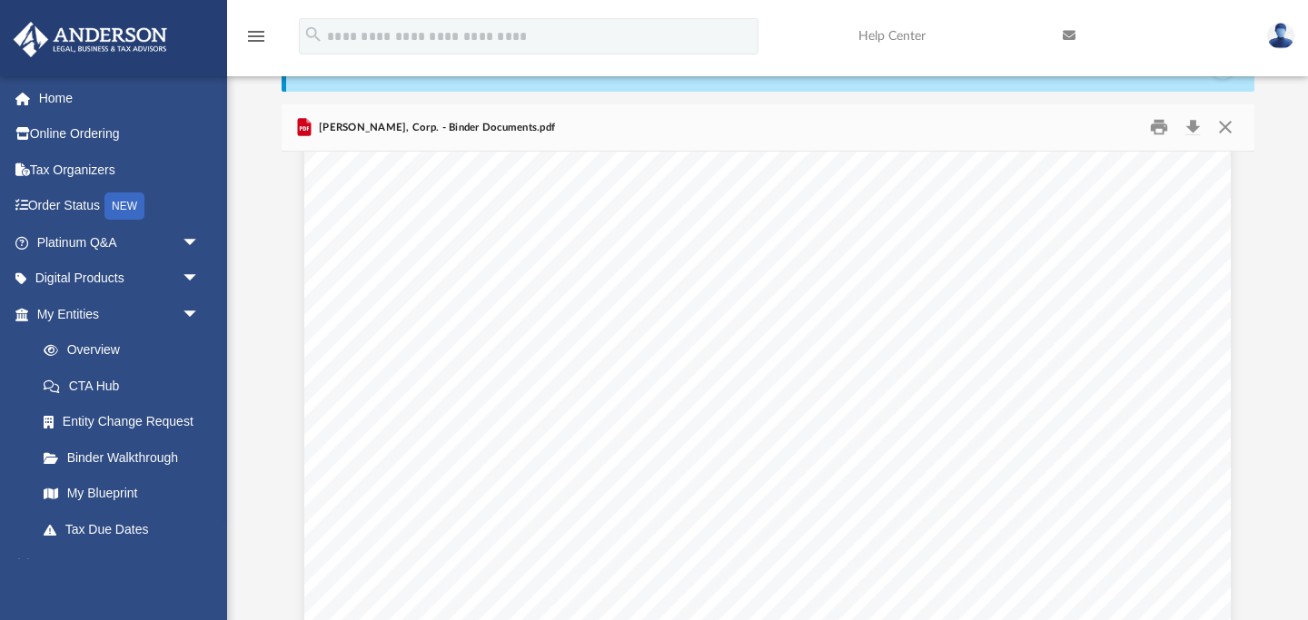
scroll to position [8944, 0]
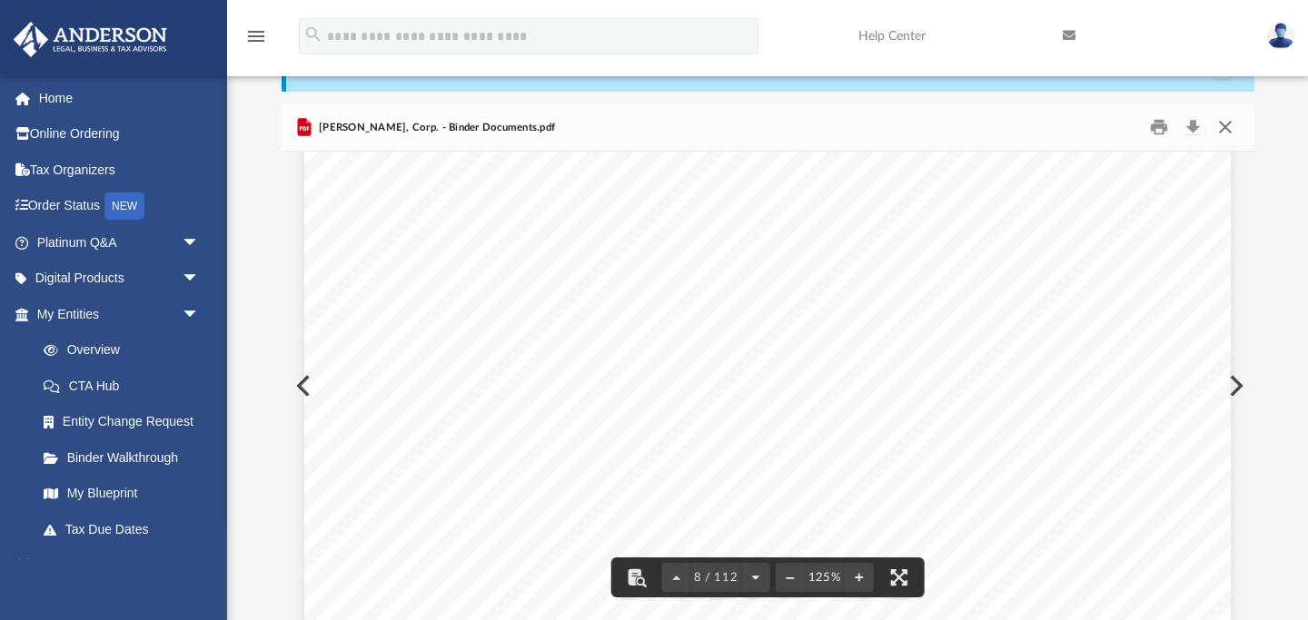
click at [1226, 124] on button "Close" at bounding box center [1225, 128] width 33 height 28
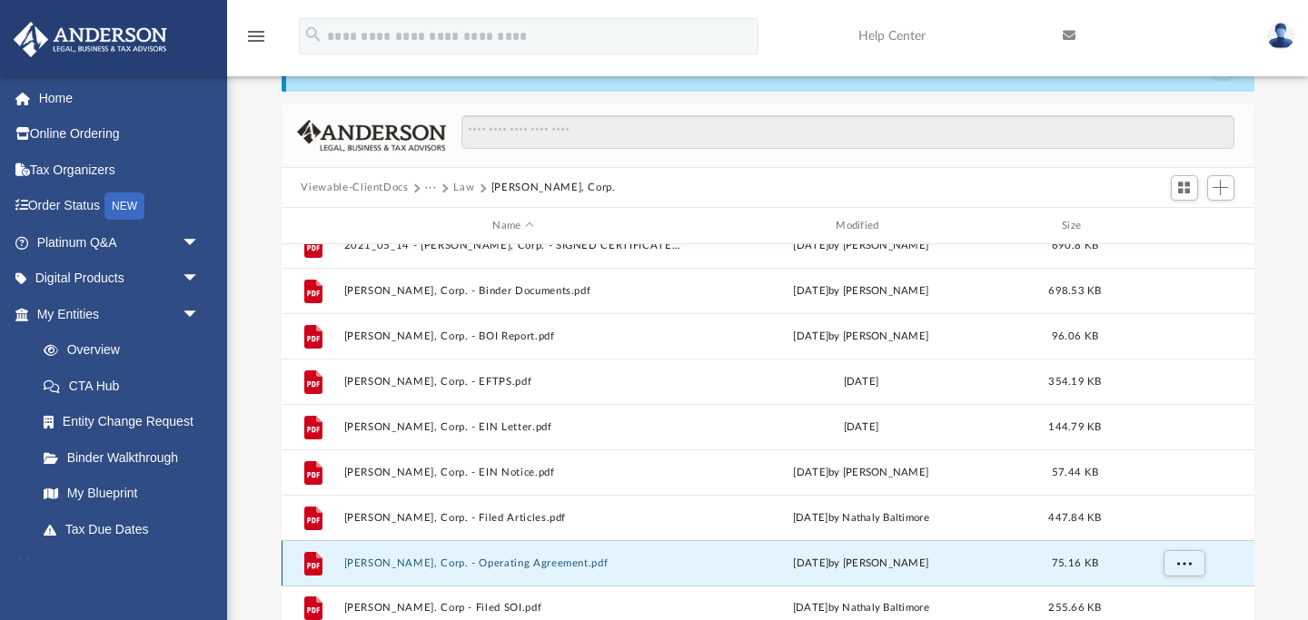
click at [553, 559] on button "[PERSON_NAME], Corp. - Operating Agreement.pdf" at bounding box center [513, 564] width 340 height 12
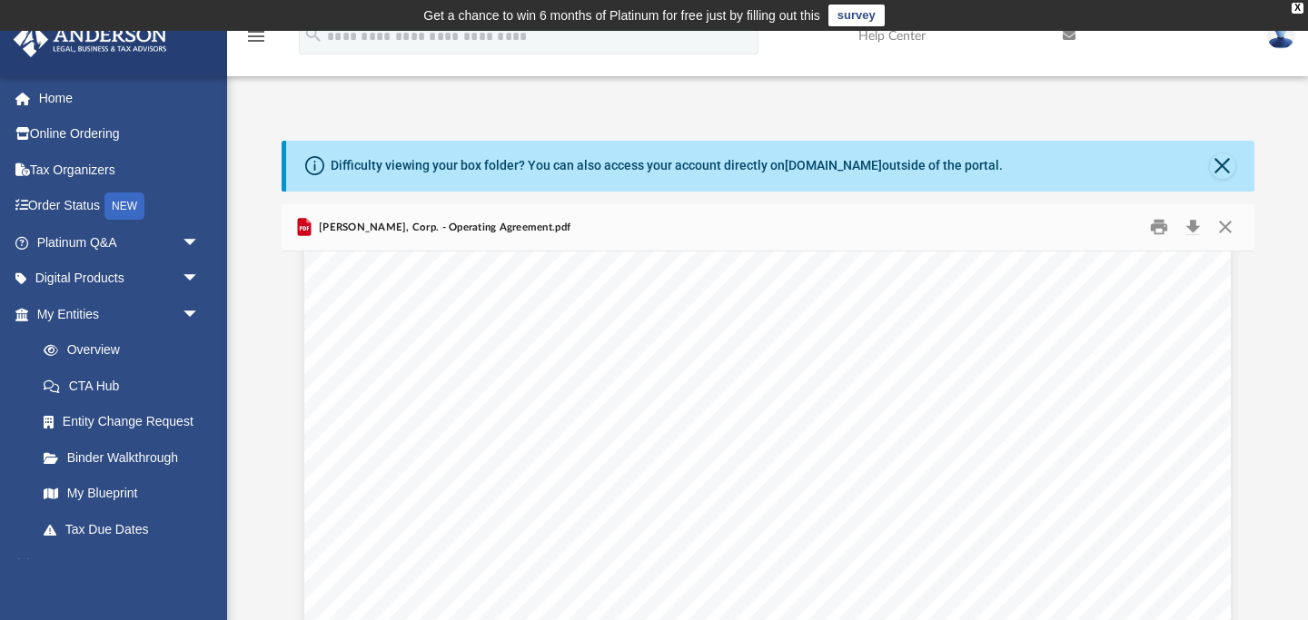
scroll to position [1698, 0]
click at [1193, 226] on button "Download" at bounding box center [1193, 227] width 33 height 28
click at [300, 481] on button "Preview" at bounding box center [302, 486] width 40 height 51
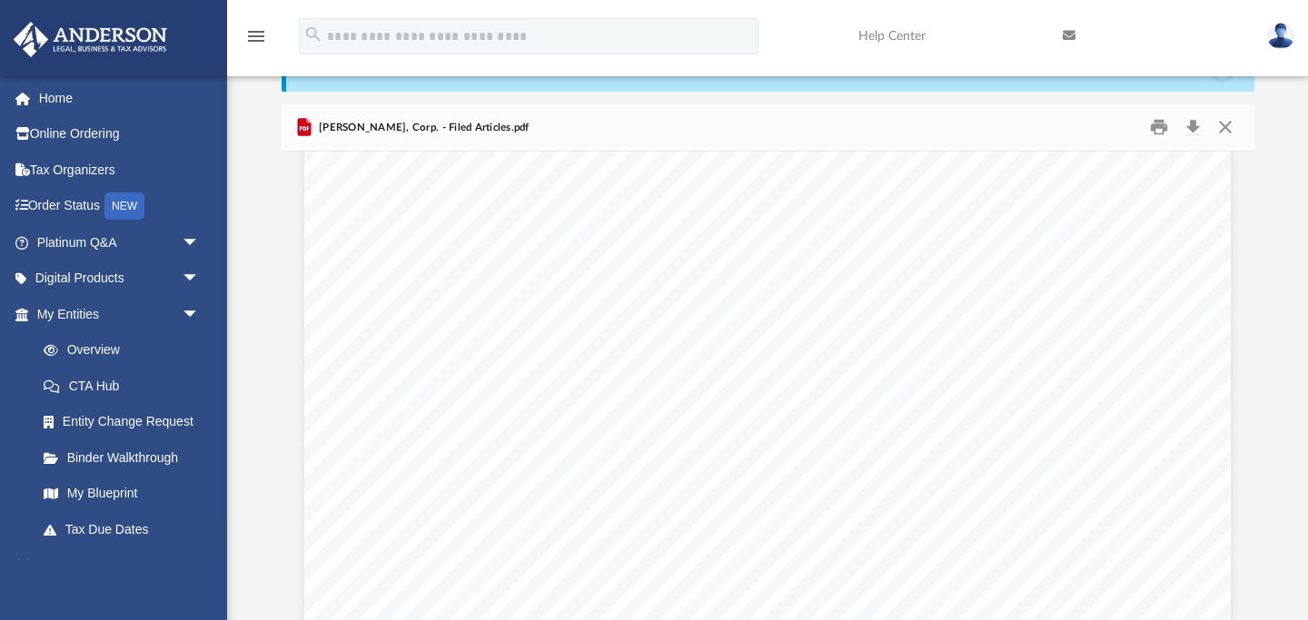
scroll to position [318, 0]
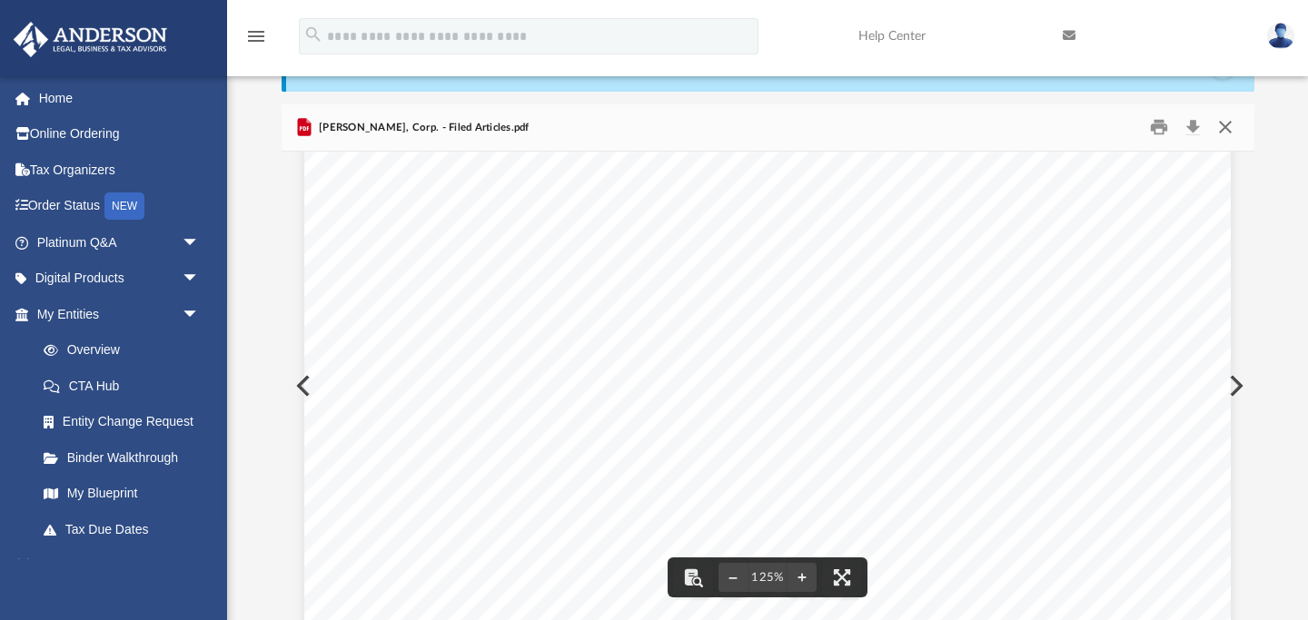
click at [1224, 129] on button "Close" at bounding box center [1225, 128] width 33 height 28
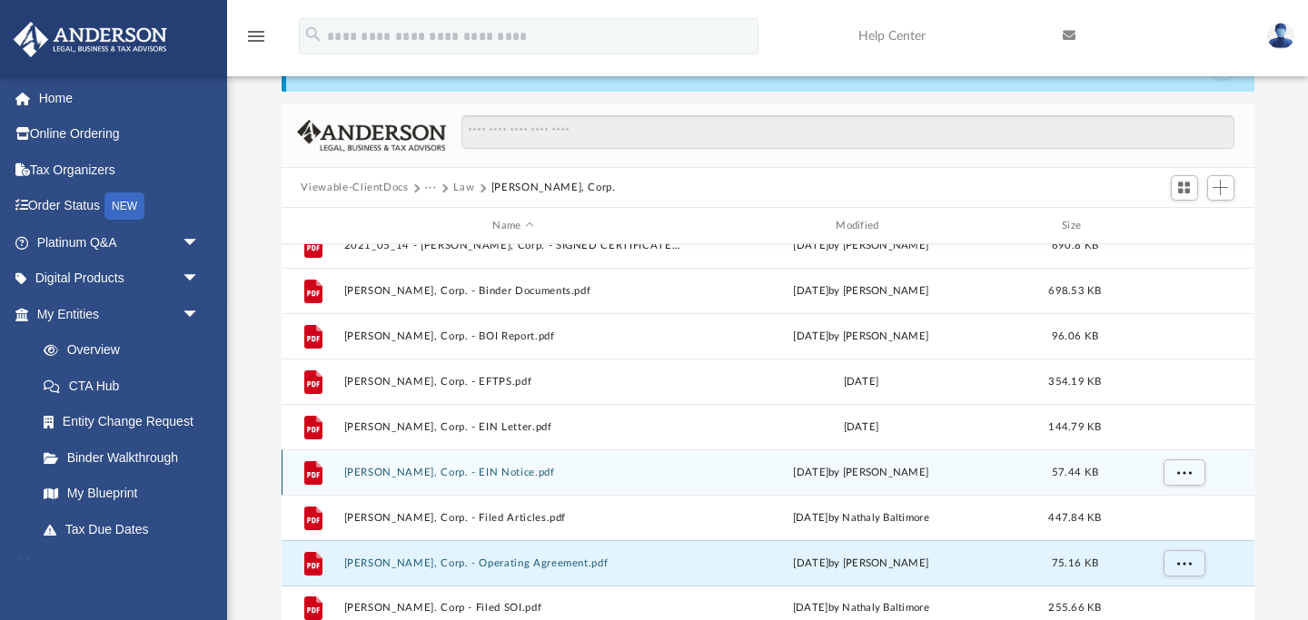
scroll to position [123, 0]
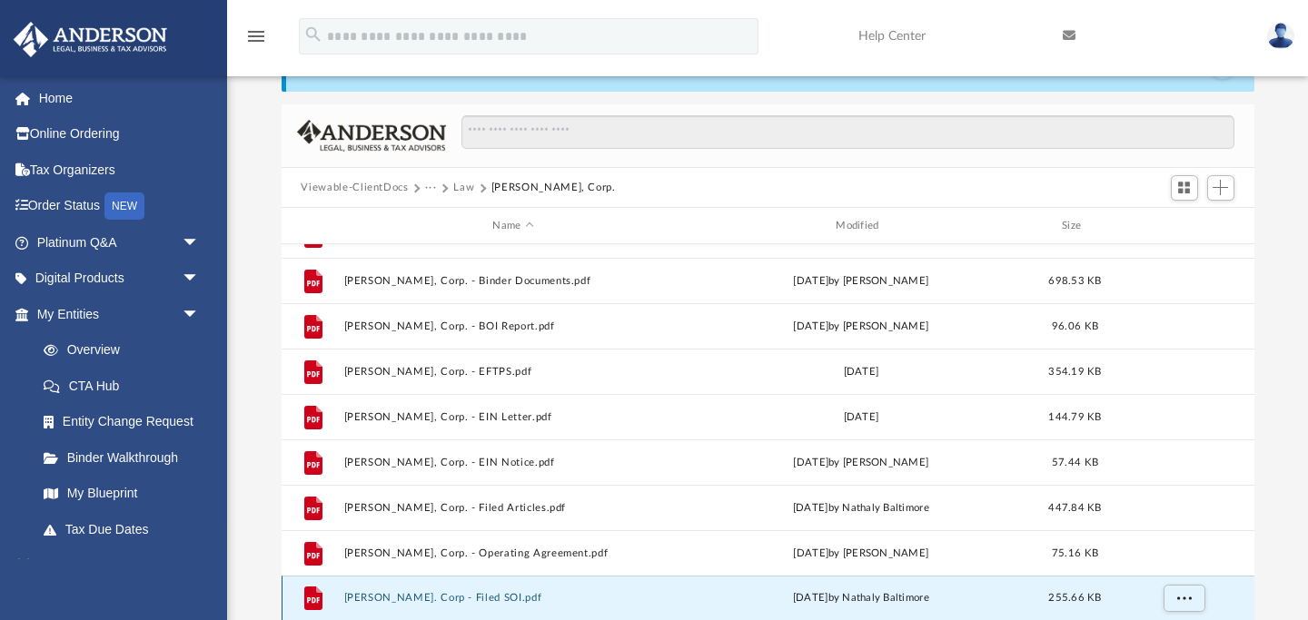
click at [497, 598] on button "[PERSON_NAME]. Corp - Filed SOI.pdf" at bounding box center [513, 599] width 340 height 12
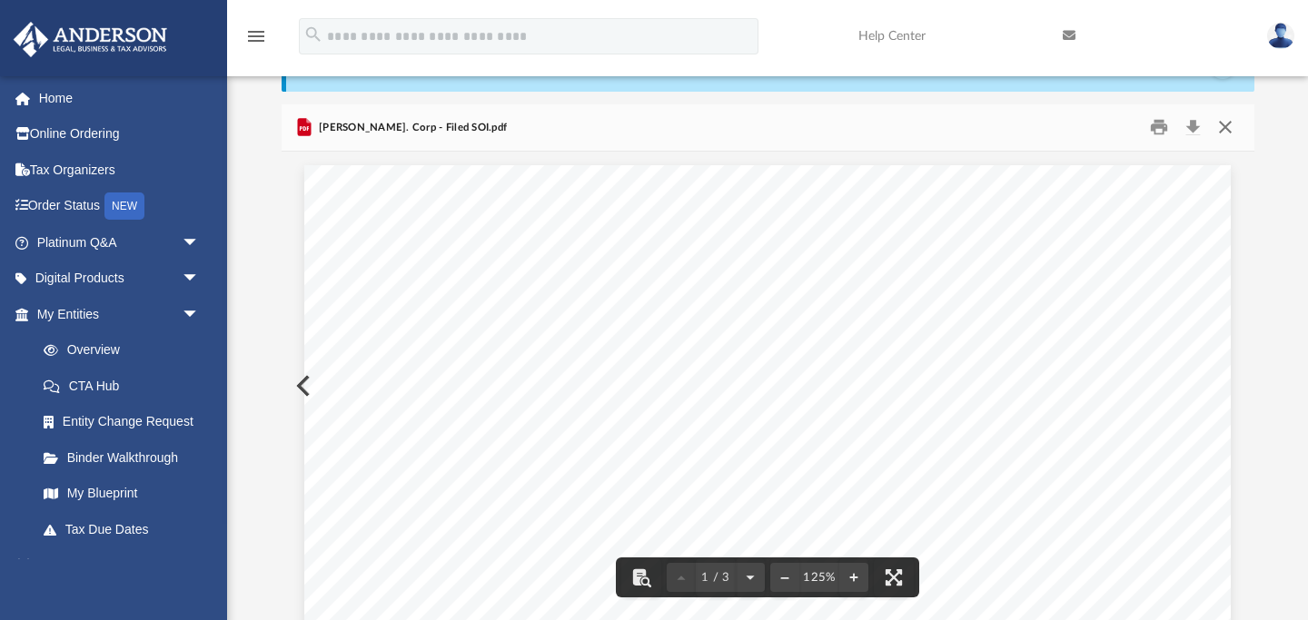
click at [1225, 127] on button "Close" at bounding box center [1225, 128] width 33 height 28
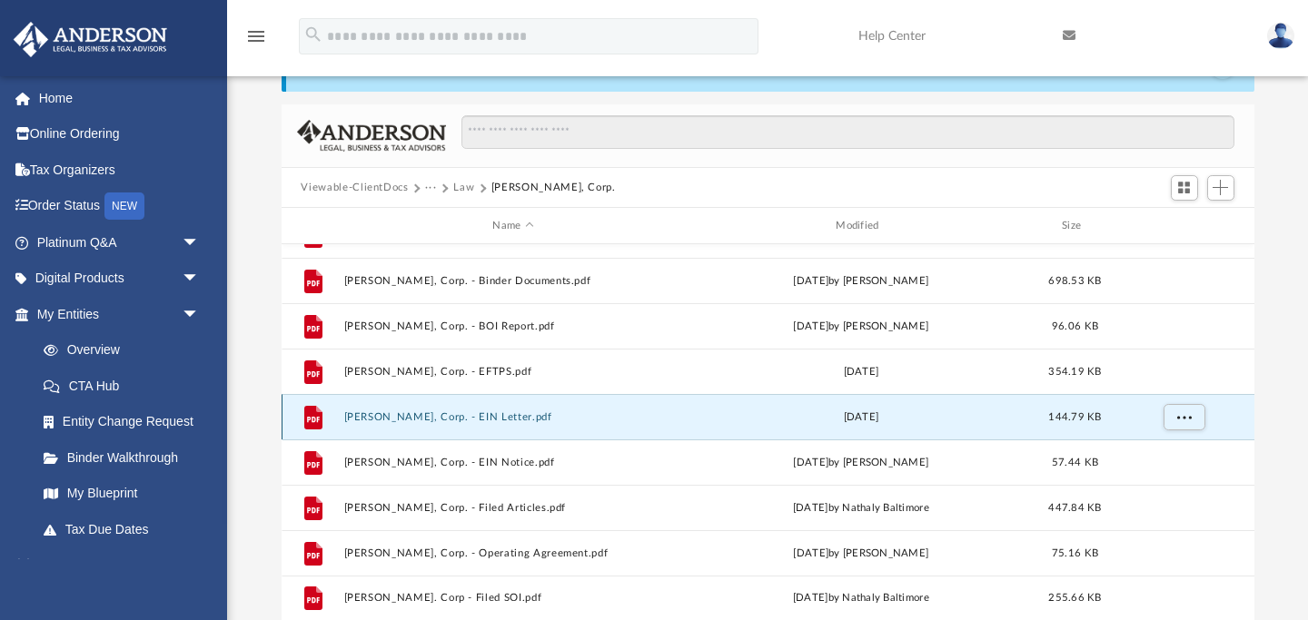
click at [486, 420] on button "[PERSON_NAME], Corp. - EIN Letter.pdf" at bounding box center [513, 418] width 340 height 12
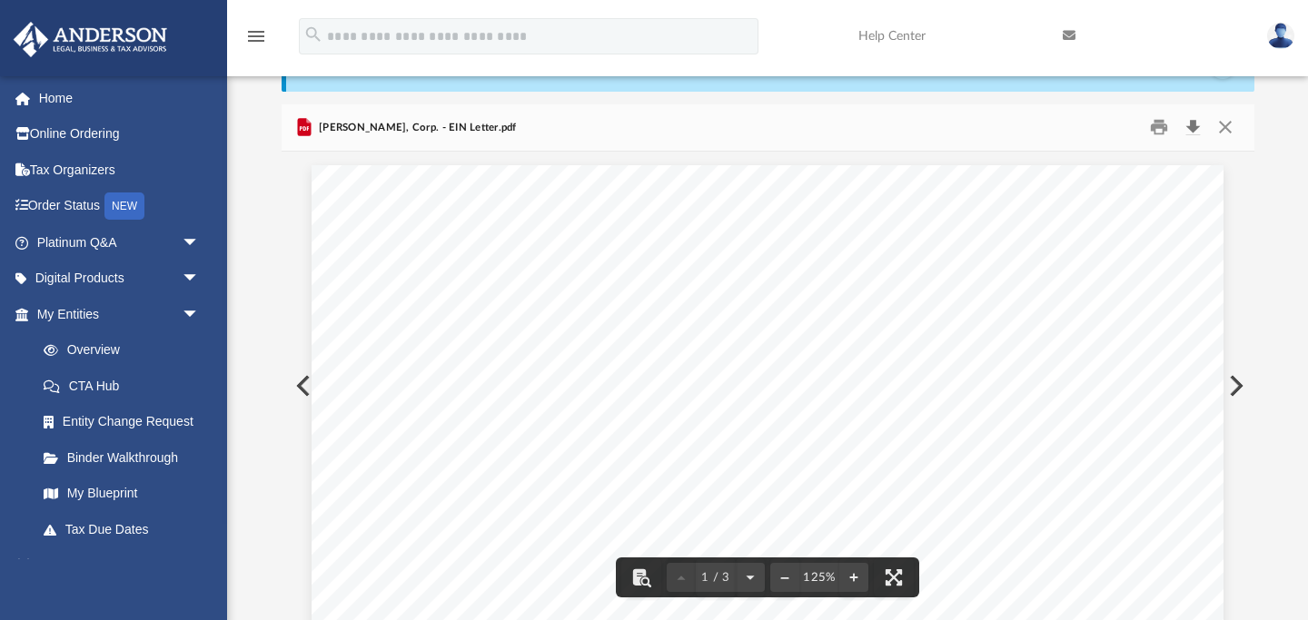
click at [1192, 127] on button "Download" at bounding box center [1193, 128] width 33 height 28
